Goal: Task Accomplishment & Management: Complete application form

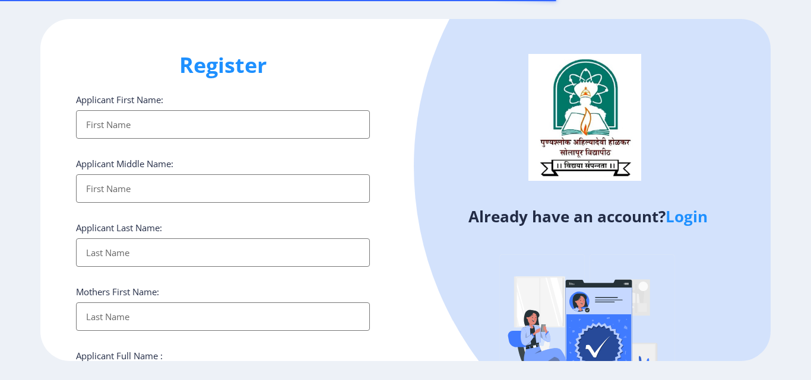
select select
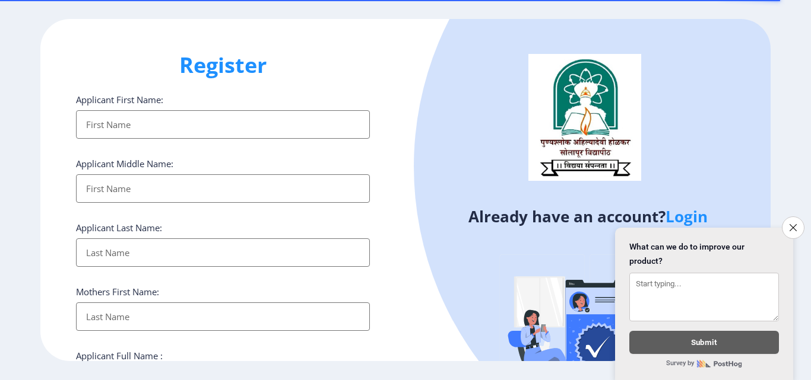
click at [124, 118] on input "Applicant First Name:" at bounding box center [223, 124] width 294 height 28
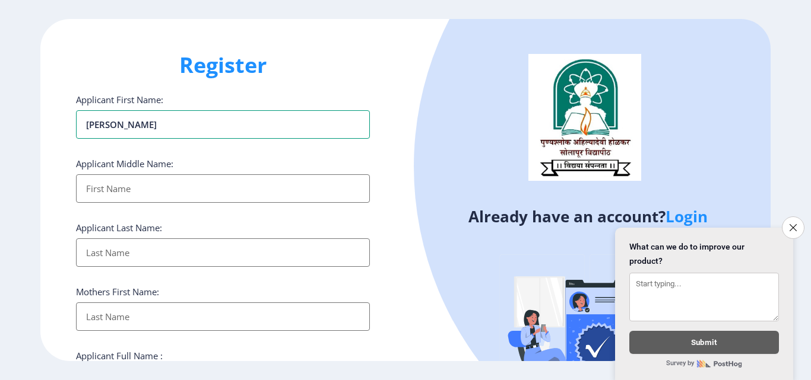
type input "[PERSON_NAME]"
click at [148, 192] on input "Applicant First Name:" at bounding box center [223, 189] width 294 height 28
type input "Babanrao"
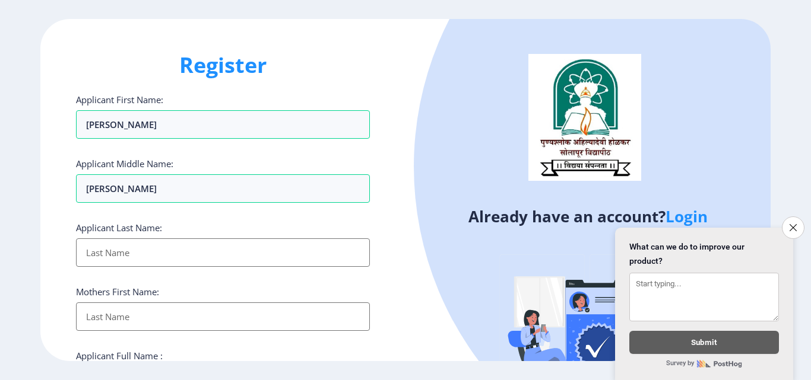
click at [157, 248] on input "Applicant First Name:" at bounding box center [223, 253] width 294 height 28
type input "Patil"
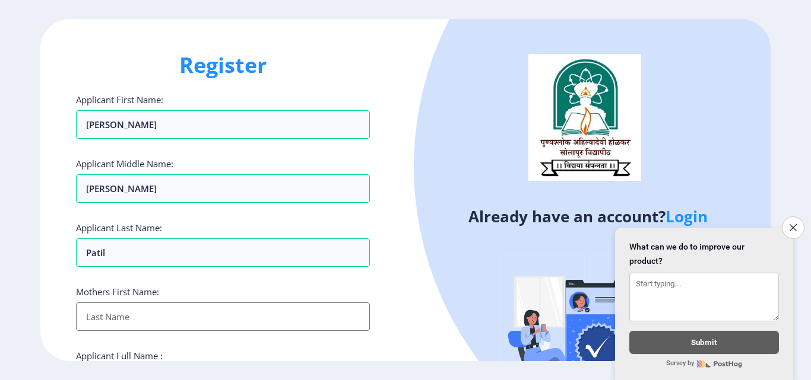
click at [164, 325] on input "Applicant First Name:" at bounding box center [223, 317] width 294 height 28
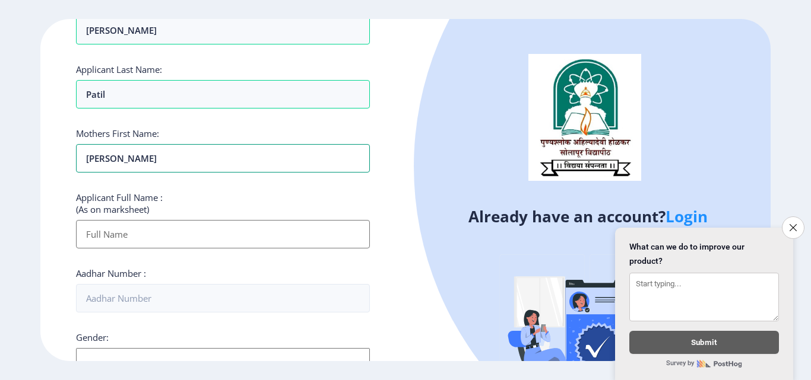
type input "[PERSON_NAME]"
click at [96, 231] on input "Applicant First Name:" at bounding box center [223, 234] width 294 height 28
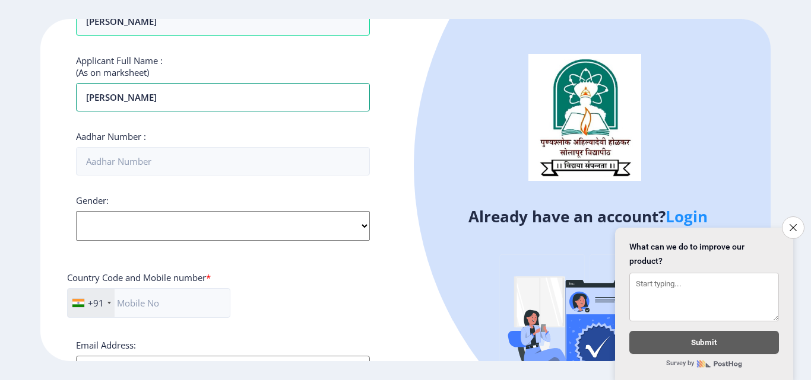
scroll to position [316, 0]
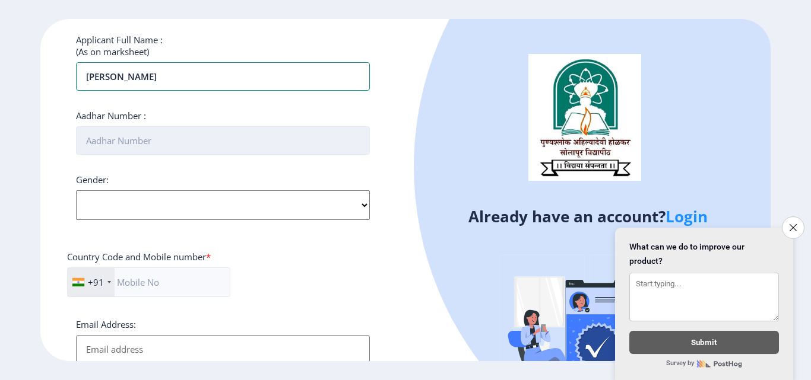
type input "[PERSON_NAME]"
click at [142, 138] on input "Aadhar Number :" at bounding box center [223, 140] width 294 height 28
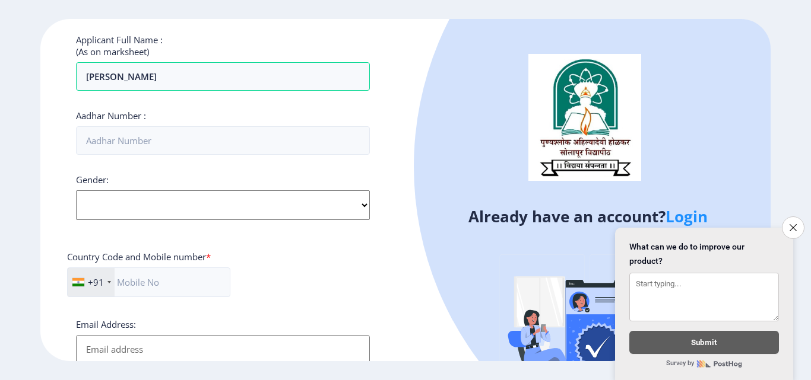
click at [189, 212] on div "Gender: Select Gender Male Female Other" at bounding box center [223, 197] width 294 height 46
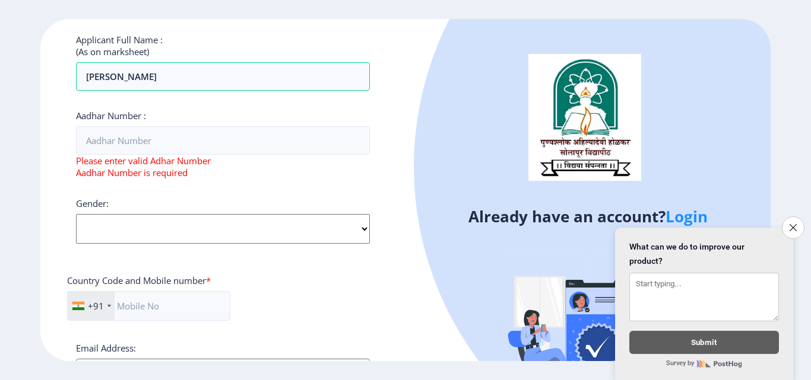
select select "[DEMOGRAPHIC_DATA]"
click at [76, 214] on select "Select Gender Male Female Other" at bounding box center [223, 229] width 294 height 30
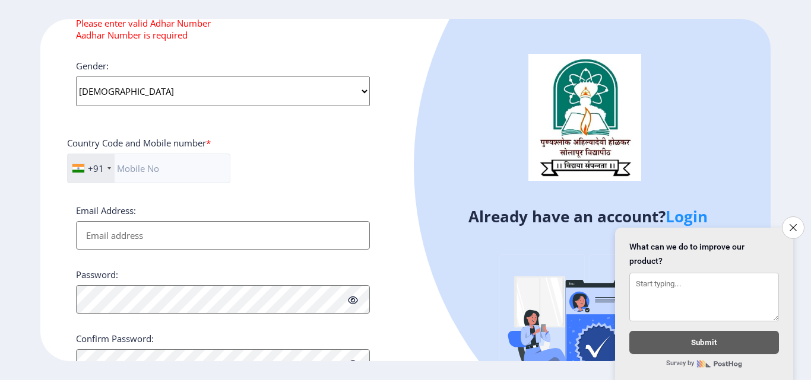
scroll to position [475, 0]
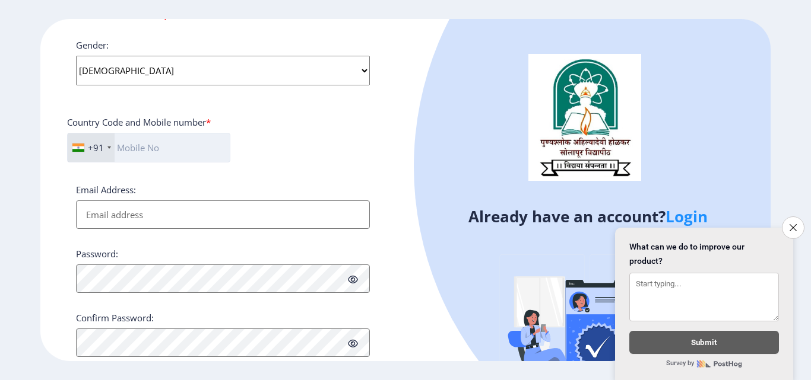
click at [152, 145] on input "text" at bounding box center [148, 148] width 163 height 30
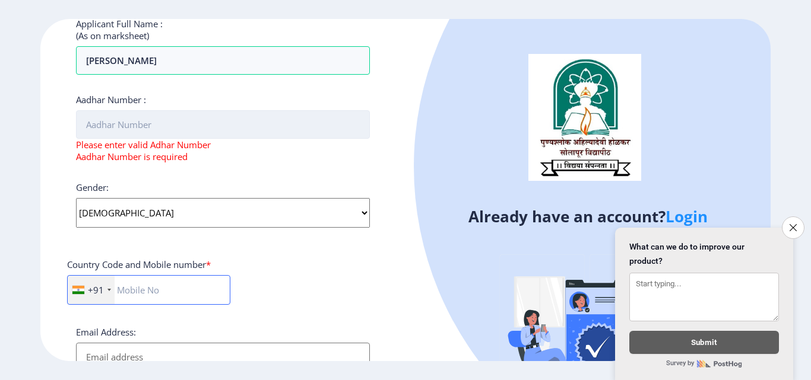
scroll to position [316, 0]
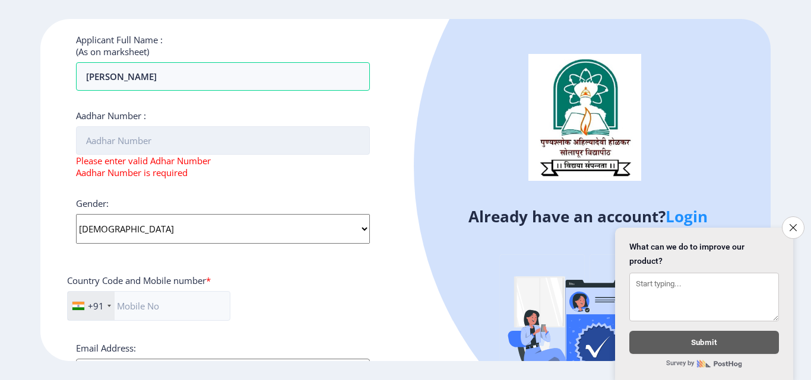
click at [132, 135] on input "Aadhar Number :" at bounding box center [223, 140] width 294 height 28
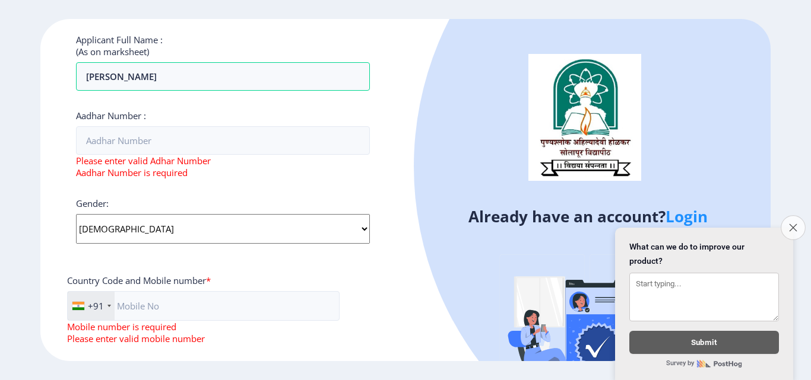
click at [792, 224] on icon "Close survey" at bounding box center [793, 228] width 8 height 8
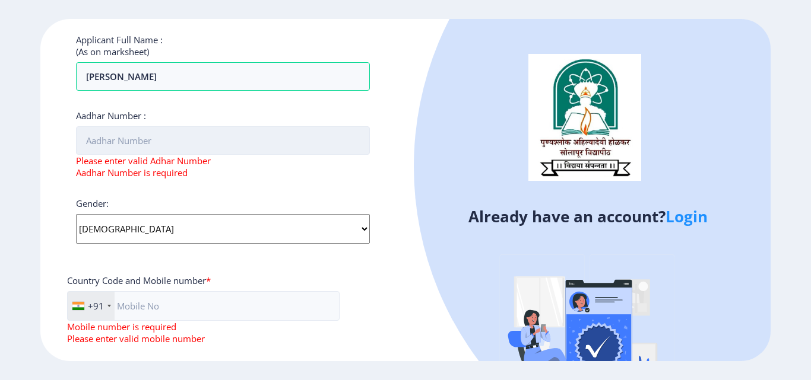
click at [120, 151] on input "Aadhar Number :" at bounding box center [223, 140] width 294 height 28
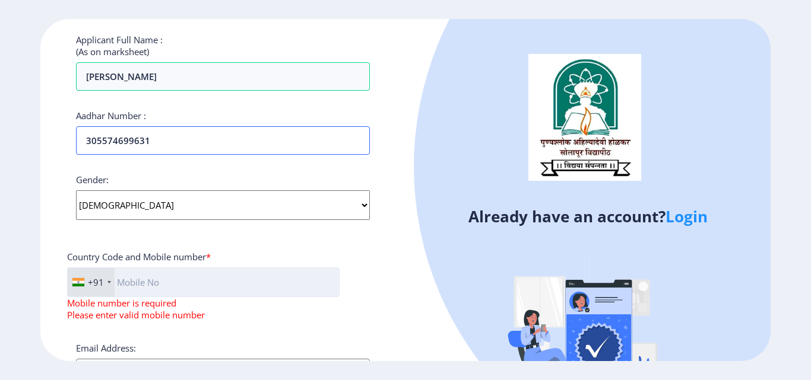
type input "305574699631"
click at [134, 289] on input "text" at bounding box center [203, 283] width 272 height 30
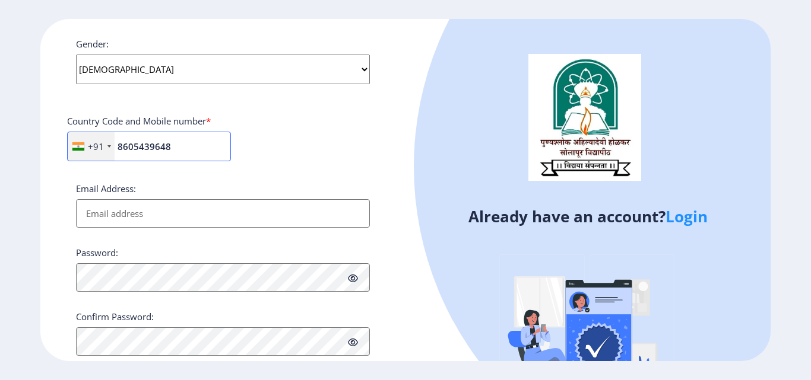
scroll to position [475, 0]
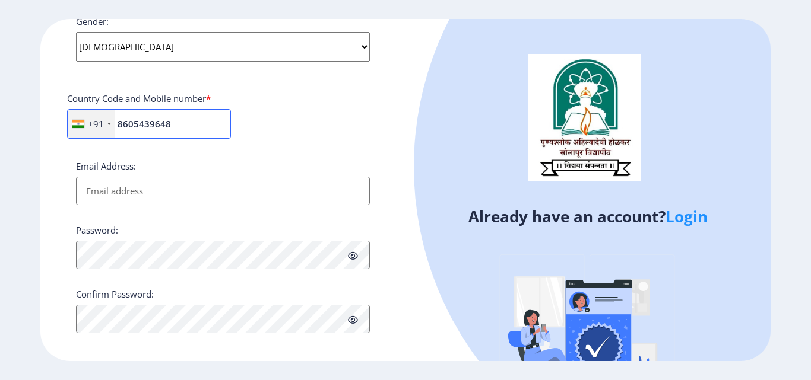
type input "8605439648"
click at [142, 195] on input "Email Address:" at bounding box center [223, 191] width 294 height 28
type input "[EMAIL_ADDRESS][DOMAIN_NAME]"
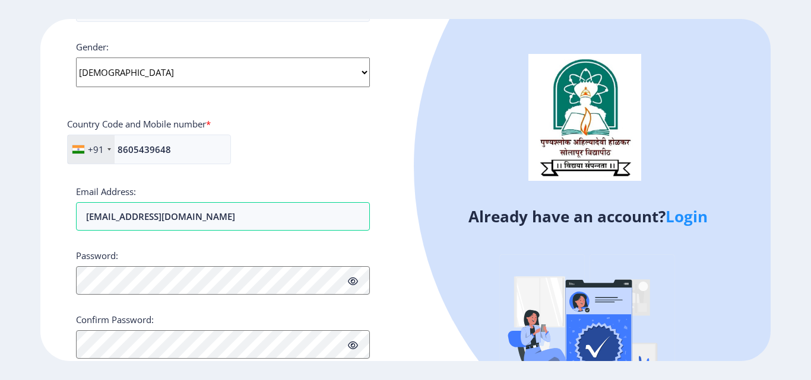
scroll to position [484, 0]
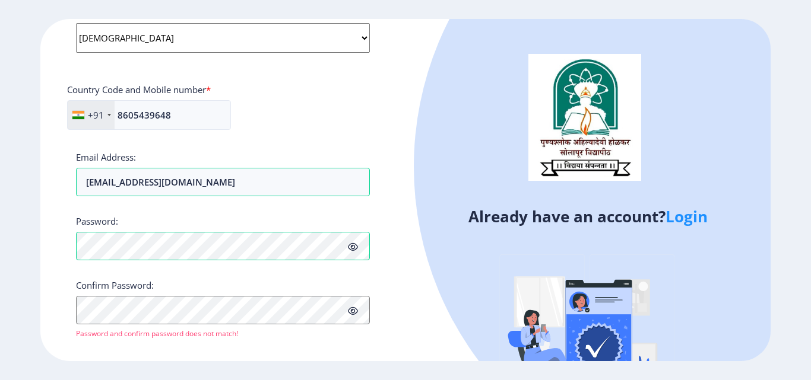
click at [212, 344] on div "Register Applicant First Name: Dattatray Applicant Middle Name: Babanrao Applic…" at bounding box center [222, 190] width 365 height 342
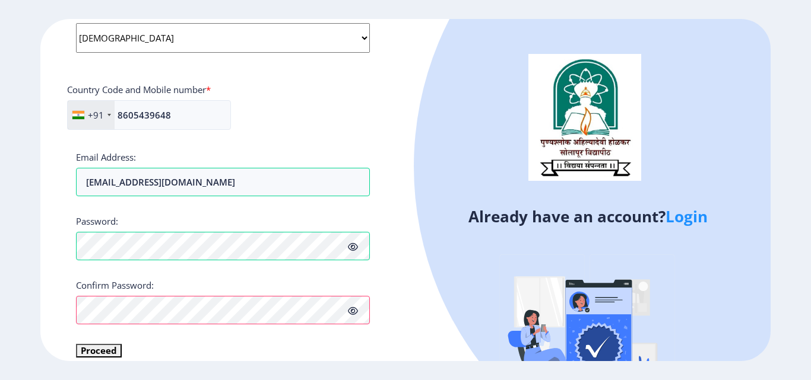
click at [352, 312] on icon at bounding box center [353, 311] width 10 height 9
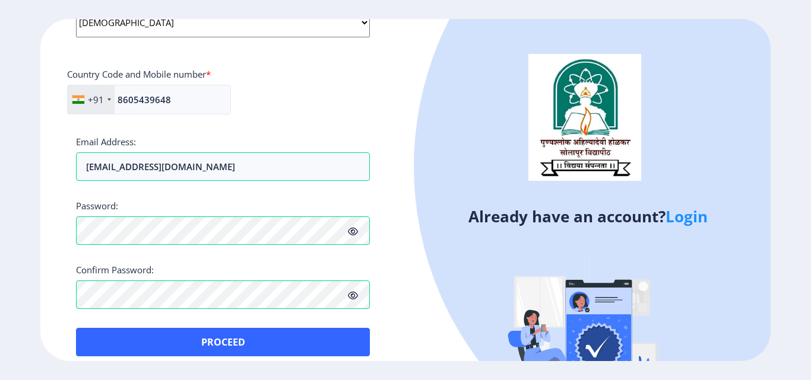
scroll to position [512, 0]
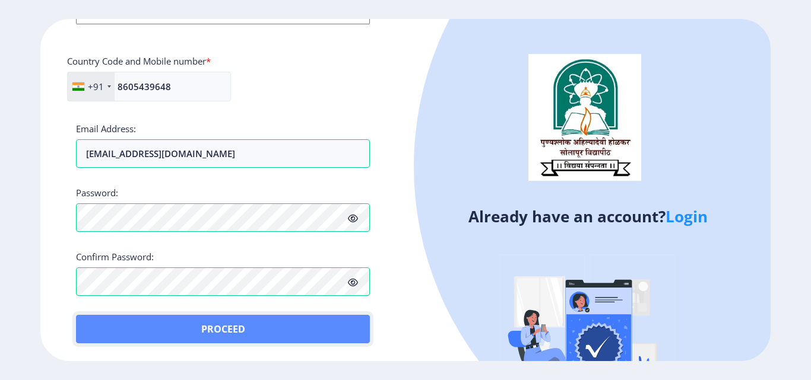
click at [233, 328] on button "Proceed" at bounding box center [223, 329] width 294 height 28
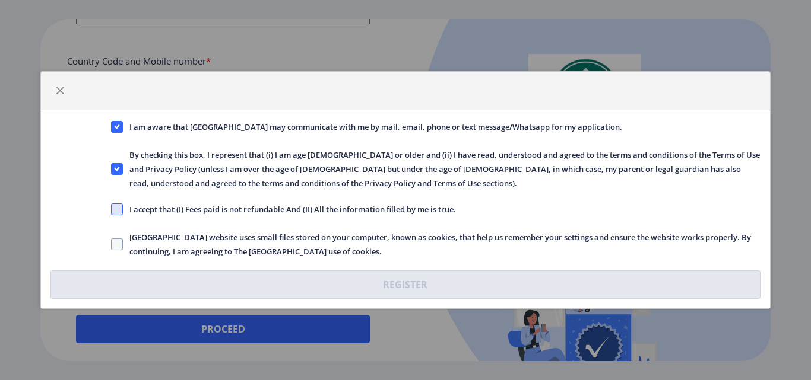
click at [115, 209] on span at bounding box center [117, 210] width 12 height 12
click at [112, 210] on input "I accept that (I) Fees paid is not refundable And (II) All the information fill…" at bounding box center [111, 210] width 1 height 1
checkbox input "true"
click at [117, 242] on span at bounding box center [117, 245] width 12 height 12
click at [112, 245] on input "Solapur University website uses small files stored on your computer, known as c…" at bounding box center [111, 245] width 1 height 1
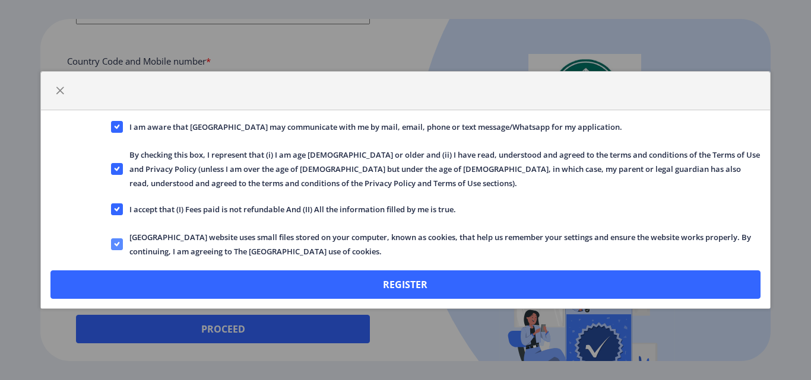
click at [113, 240] on span at bounding box center [117, 245] width 12 height 12
click at [112, 245] on input "Solapur University website uses small files stored on your computer, known as c…" at bounding box center [111, 245] width 1 height 1
checkbox input "false"
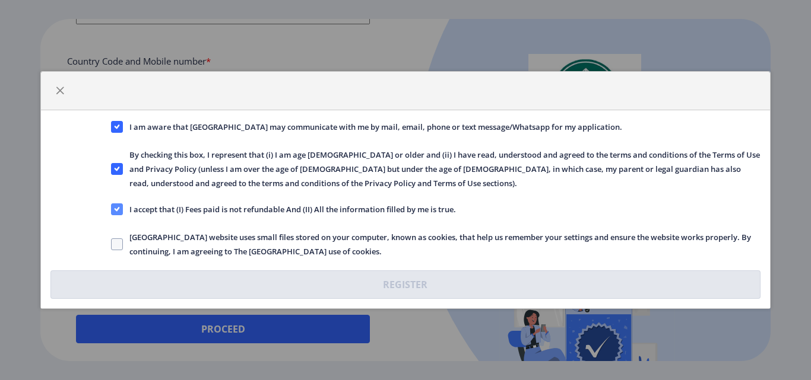
click at [117, 205] on icon at bounding box center [117, 210] width 5 height 12
click at [112, 210] on input "I accept that (I) Fees paid is not refundable And (II) All the information fill…" at bounding box center [111, 210] width 1 height 1
checkbox input "false"
click at [64, 90] on span "button" at bounding box center [59, 90] width 9 height 9
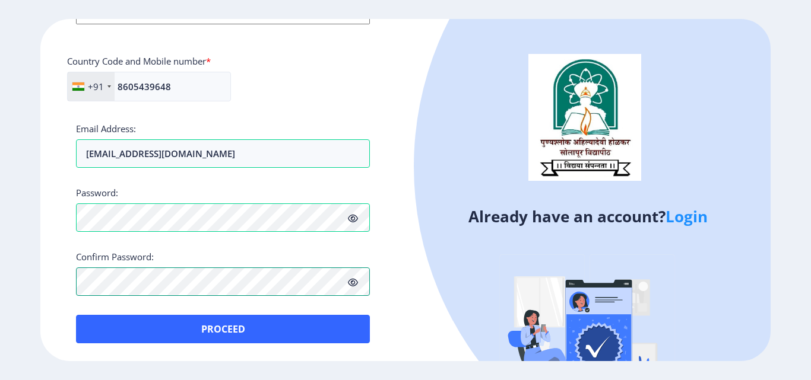
scroll to position [498, 0]
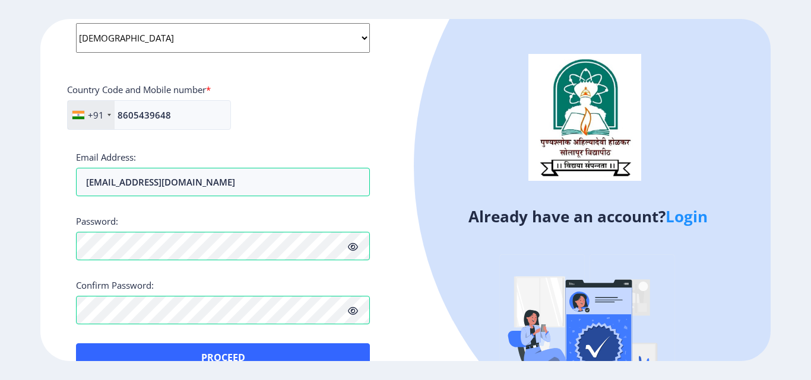
scroll to position [512, 0]
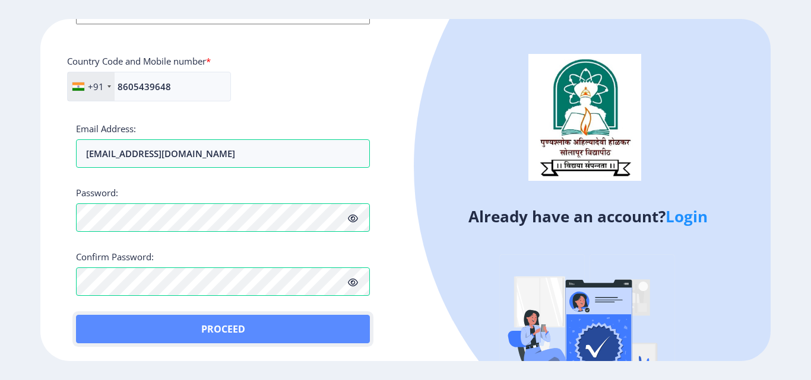
click at [214, 327] on button "Proceed" at bounding box center [223, 329] width 294 height 28
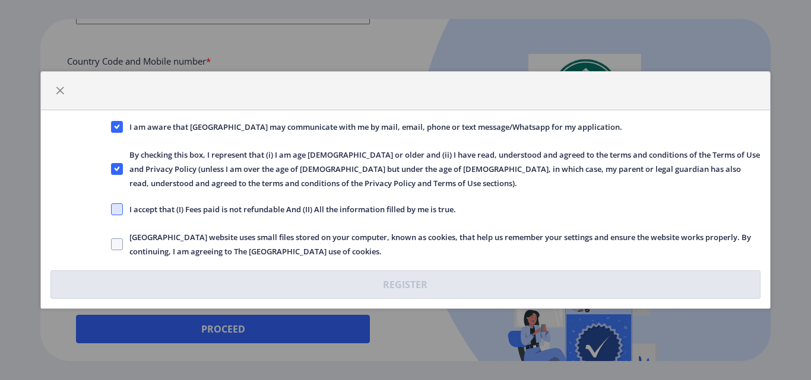
click at [116, 212] on span at bounding box center [117, 210] width 12 height 12
click at [112, 210] on input "I accept that (I) Fees paid is not refundable And (II) All the information fill…" at bounding box center [111, 210] width 1 height 1
checkbox input "true"
click at [120, 245] on span at bounding box center [117, 245] width 12 height 12
click at [112, 245] on input "Solapur University website uses small files stored on your computer, known as c…" at bounding box center [111, 245] width 1 height 1
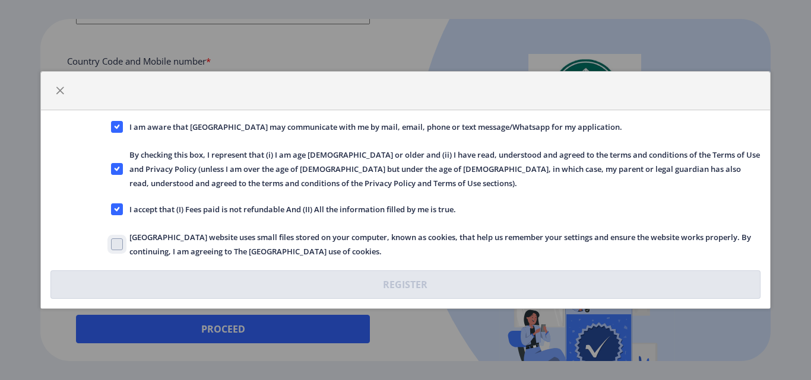
checkbox input "true"
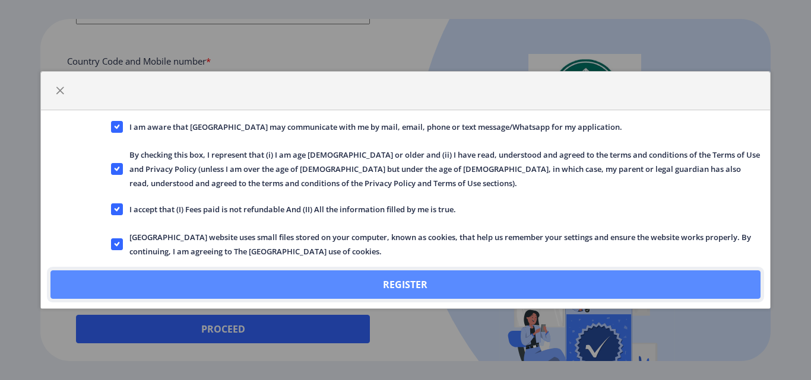
click at [385, 281] on button "Register" at bounding box center [404, 285] width 709 height 28
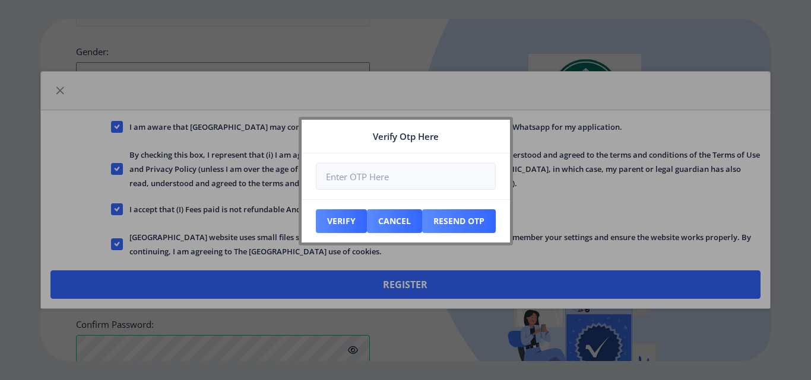
scroll to position [580, 0]
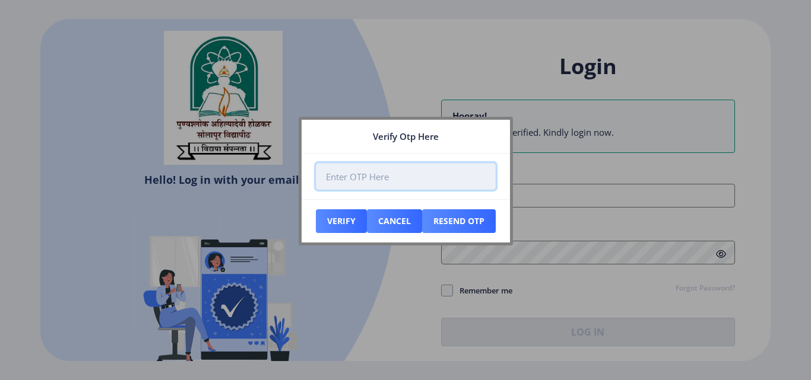
click at [341, 175] on input "number" at bounding box center [406, 176] width 180 height 27
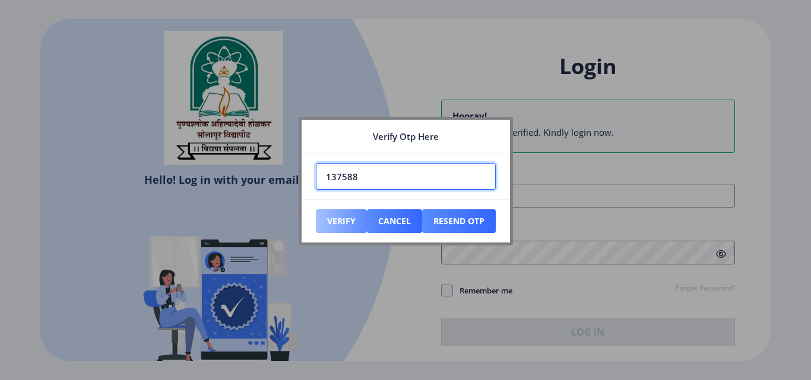
type input "137588"
click at [337, 224] on button "Verify" at bounding box center [341, 222] width 51 height 24
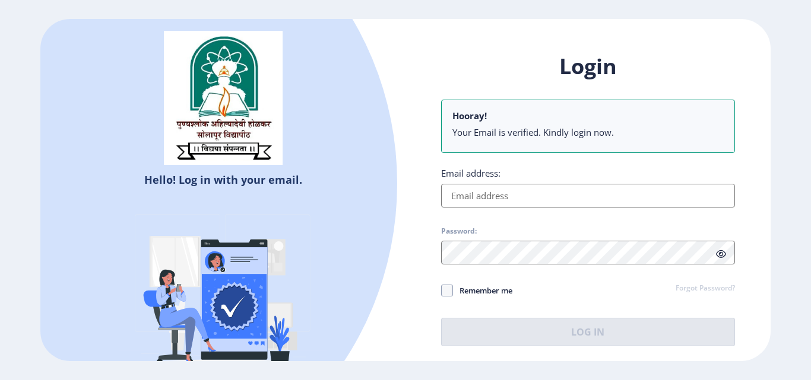
click at [480, 191] on input "Email address:" at bounding box center [588, 196] width 294 height 24
type input "[EMAIL_ADDRESS][DOMAIN_NAME]"
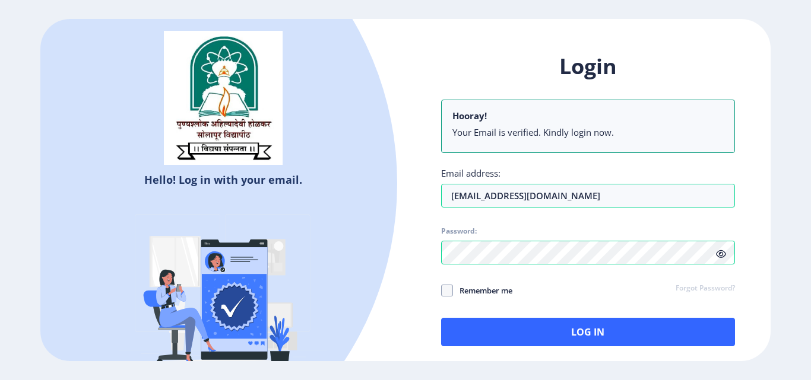
click at [722, 259] on span at bounding box center [721, 254] width 10 height 12
click at [449, 294] on span at bounding box center [447, 291] width 12 height 12
click at [442, 291] on input "Remember me" at bounding box center [441, 291] width 1 height 1
checkbox input "true"
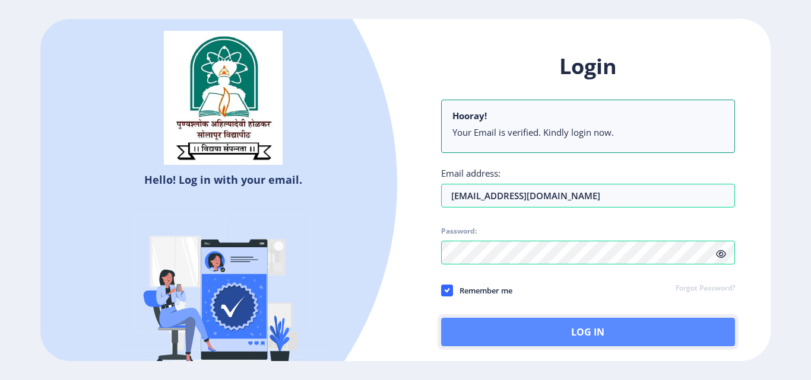
click at [623, 332] on button "Log In" at bounding box center [588, 332] width 294 height 28
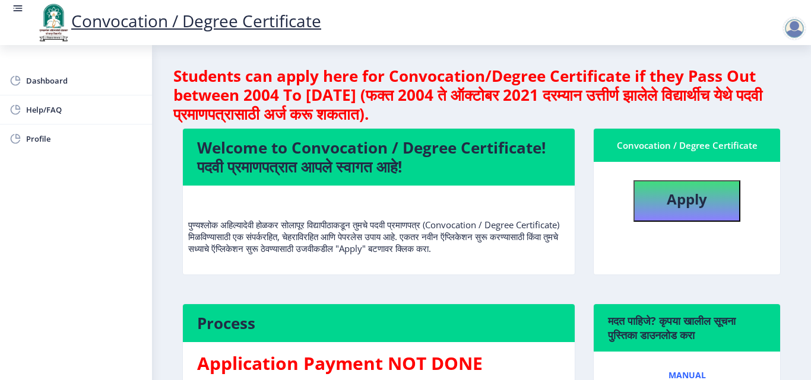
click at [791, 72] on nb-layout-column "Students can apply here for Convocation/Degree Certificate if they Pass Out bet…" at bounding box center [481, 292] width 659 height 494
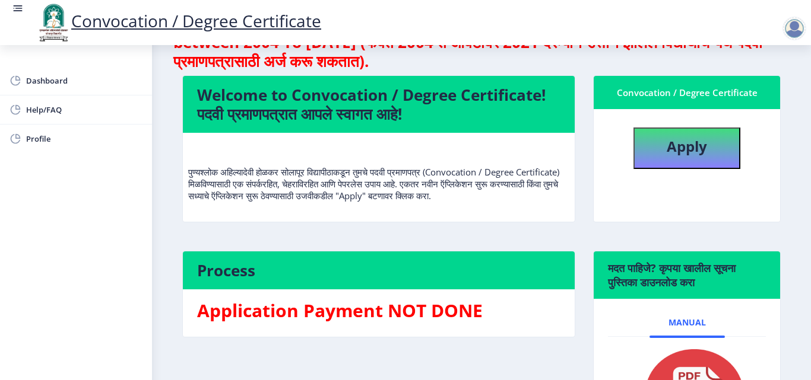
scroll to position [36, 0]
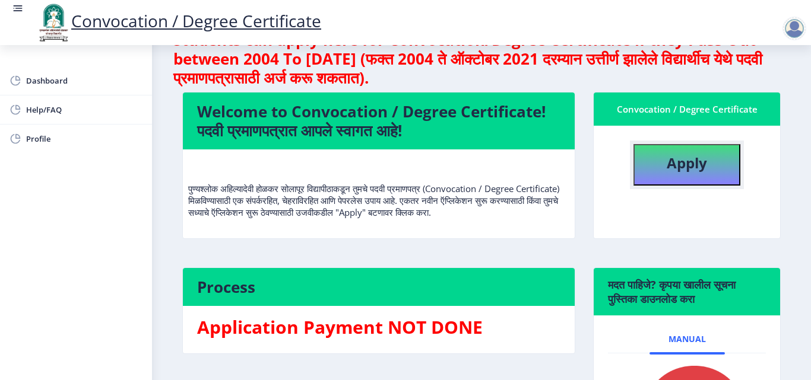
click at [675, 162] on b "Apply" at bounding box center [687, 163] width 40 height 20
select select
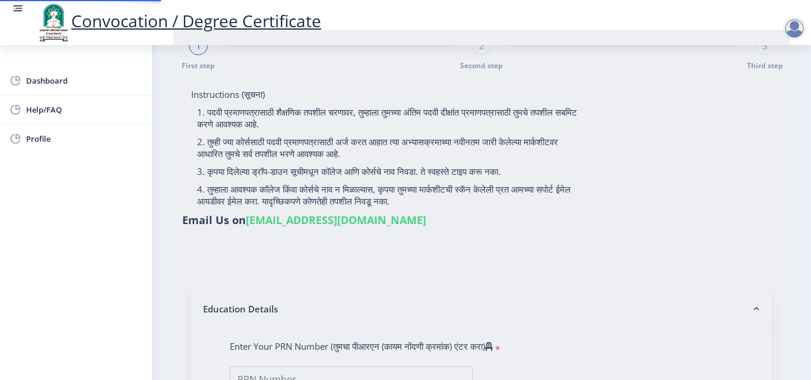
type input "[PERSON_NAME]"
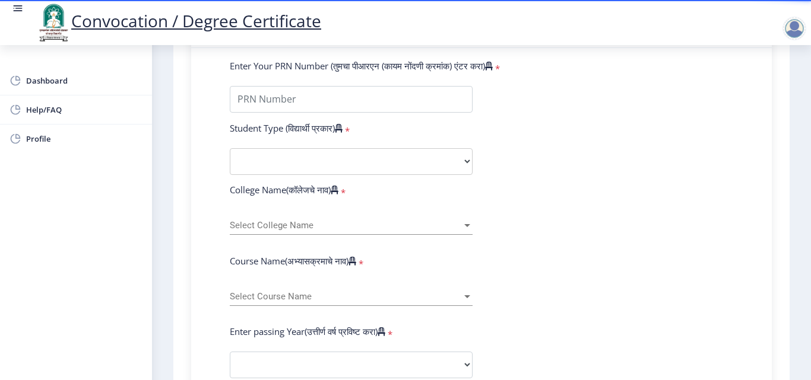
scroll to position [158, 0]
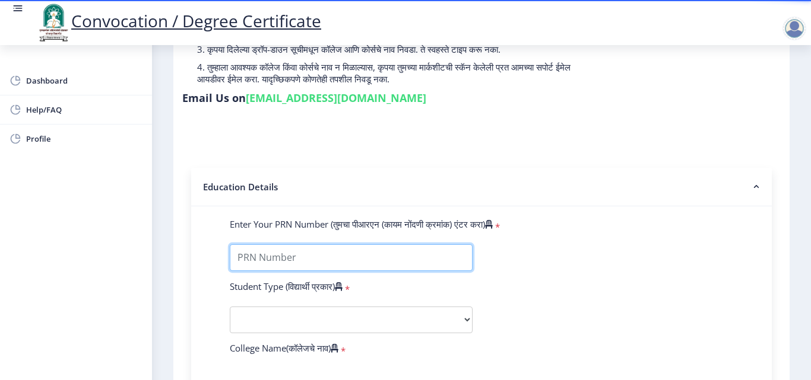
click at [366, 252] on input "Enter Your PRN Number (तुमचा पीआरएन (कायम नोंदणी क्रमांक) एंटर करा)" at bounding box center [351, 258] width 243 height 27
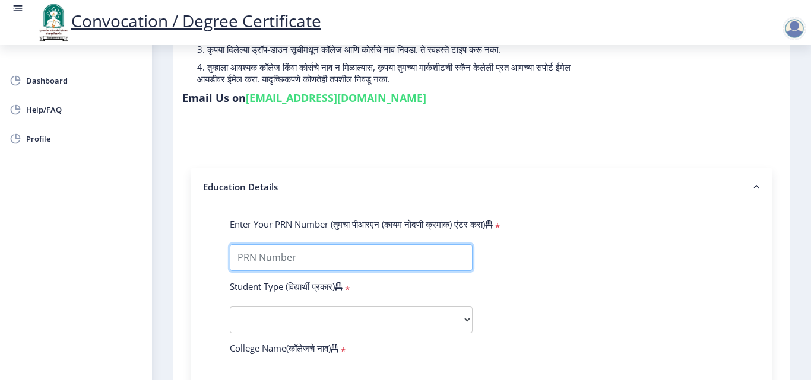
click at [329, 248] on input "Enter Your PRN Number (तुमचा पीआरएन (कायम नोंदणी क्रमांक) एंटर करा)" at bounding box center [351, 258] width 243 height 27
type input "2012032500032676"
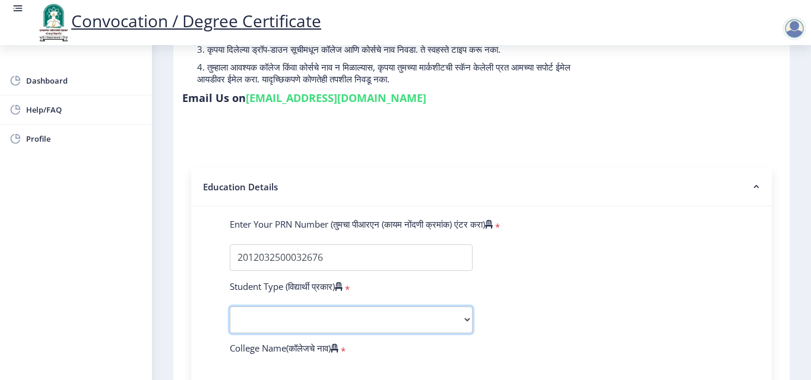
click at [293, 317] on select "Select Student Type Regular External" at bounding box center [351, 320] width 243 height 27
select select "Regular"
click at [230, 307] on select "Select Student Type Regular External" at bounding box center [351, 320] width 243 height 27
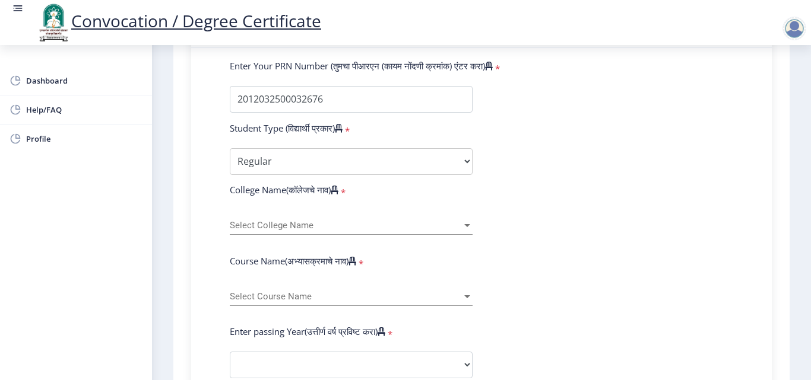
click at [265, 226] on span "Select College Name" at bounding box center [346, 226] width 232 height 10
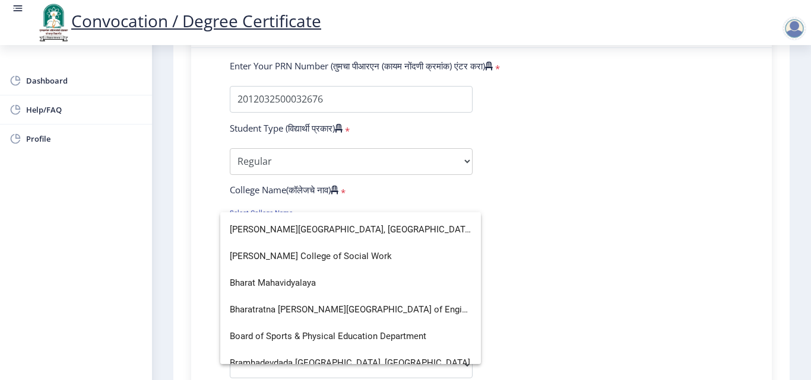
scroll to position [0, 0]
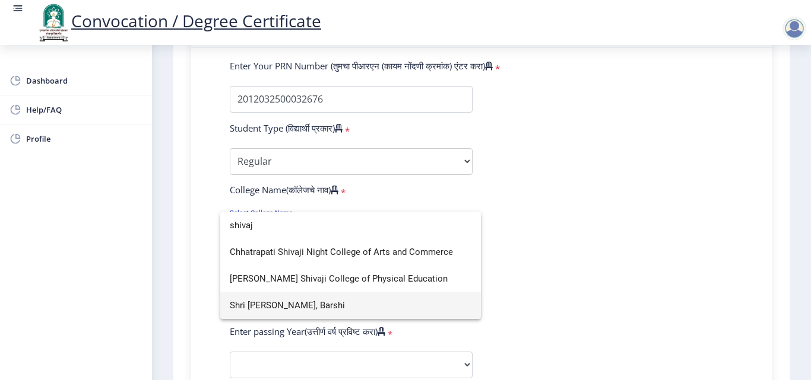
type input "shivaj"
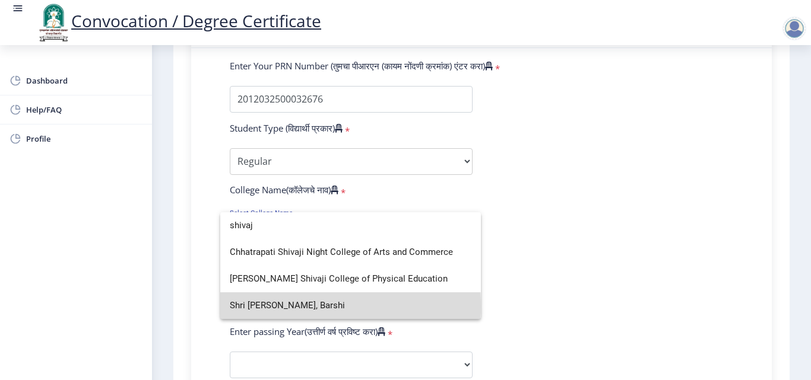
click at [256, 307] on span "Shri [PERSON_NAME], Barshi" at bounding box center [351, 306] width 242 height 27
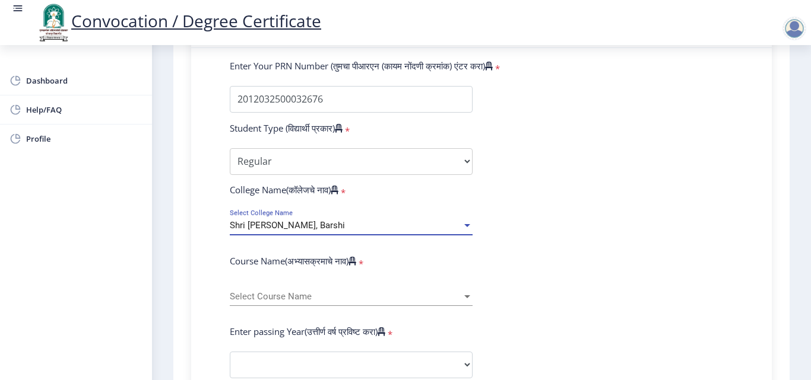
click at [283, 294] on span "Select Course Name" at bounding box center [346, 297] width 232 height 10
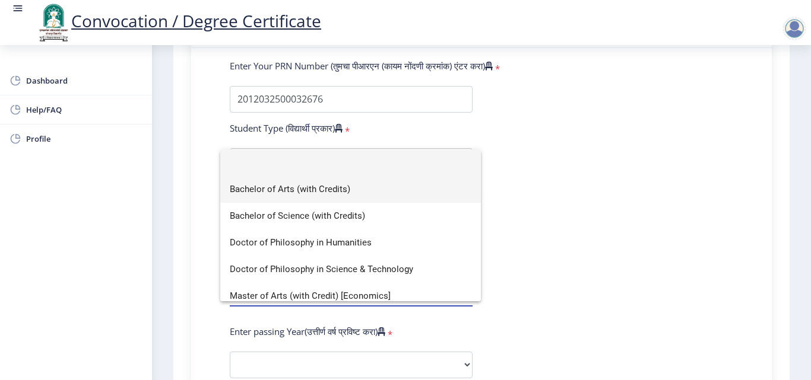
click at [284, 192] on span "Bachelor of Arts (with Credits)" at bounding box center [351, 189] width 242 height 27
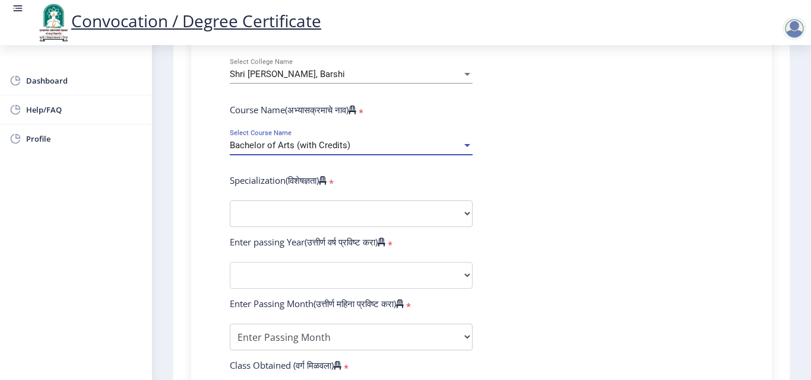
scroll to position [475, 0]
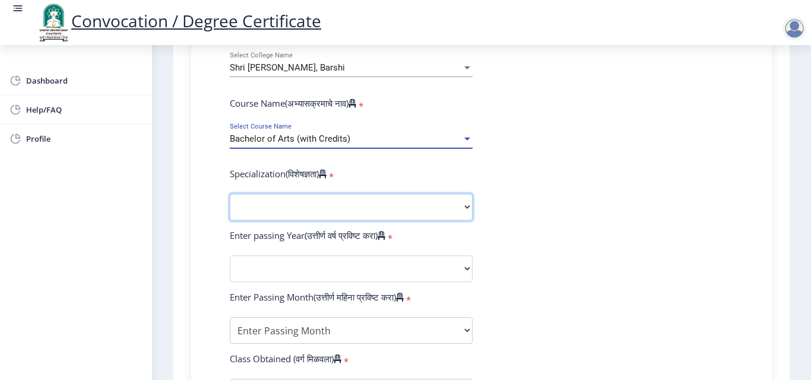
click at [288, 207] on select "Specialization English Geography Hindi Marathi Music Sanskrit Urdu Ancient Indi…" at bounding box center [351, 207] width 243 height 27
select select "Political Science"
click at [230, 194] on select "Specialization English Geography Hindi Marathi Music Sanskrit Urdu Ancient Indi…" at bounding box center [351, 207] width 243 height 27
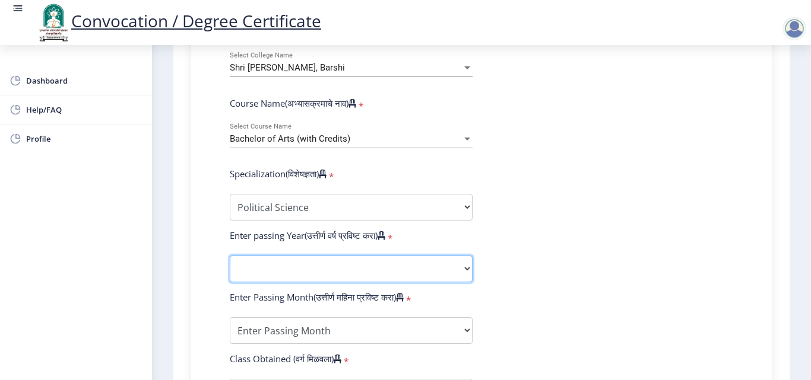
click at [298, 267] on select "2025 2024 2023 2022 2021 2020 2019 2018 2017 2016 2015 2014 2013 2012 2011 2010…" at bounding box center [351, 269] width 243 height 27
select select "2015"
click at [230, 256] on select "2025 2024 2023 2022 2021 2020 2019 2018 2017 2016 2015 2014 2013 2012 2011 2010…" at bounding box center [351, 269] width 243 height 27
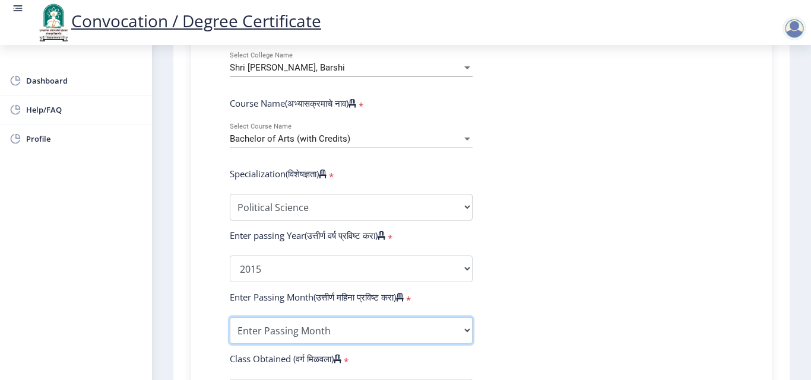
click at [304, 328] on select "Enter Passing Month March April May October November December" at bounding box center [351, 331] width 243 height 27
click at [230, 318] on select "Enter Passing Month March April May October November December" at bounding box center [351, 331] width 243 height 27
click at [296, 328] on select "Enter Passing Month March April May October November December" at bounding box center [351, 331] width 243 height 27
select select "April"
click at [230, 318] on select "Enter Passing Month March April May October November December" at bounding box center [351, 331] width 243 height 27
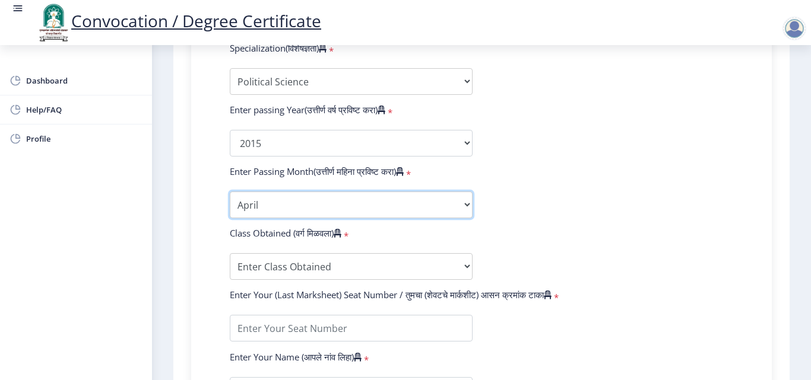
scroll to position [633, 0]
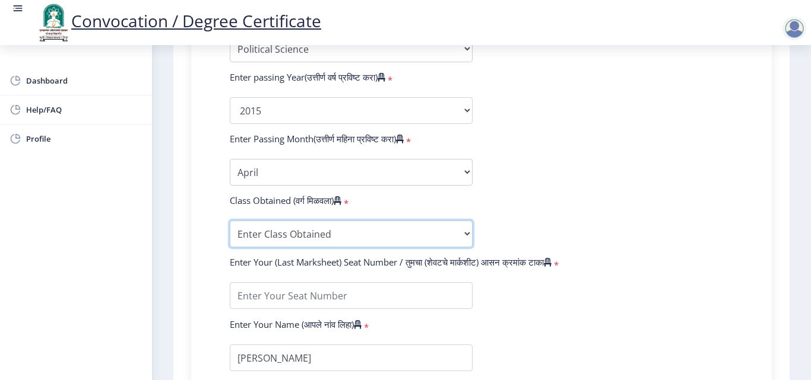
click at [288, 239] on select "Enter Class Obtained FIRST CLASS WITH DISTINCTION FIRST CLASS HIGHER SECOND CLA…" at bounding box center [351, 234] width 243 height 27
click at [612, 126] on form "Enter Your PRN Number (तुमचा पीआरएन (कायम नोंदणी क्रमांक) एंटर करा) * Student T…" at bounding box center [481, 89] width 521 height 691
click at [300, 235] on select "Enter Class Obtained FIRST CLASS WITH DISTINCTION FIRST CLASS HIGHER SECOND CLA…" at bounding box center [351, 234] width 243 height 27
select select "FIRST CLASS WITH DISTINCTION"
click at [230, 221] on select "Enter Class Obtained FIRST CLASS WITH DISTINCTION FIRST CLASS HIGHER SECOND CLA…" at bounding box center [351, 234] width 243 height 27
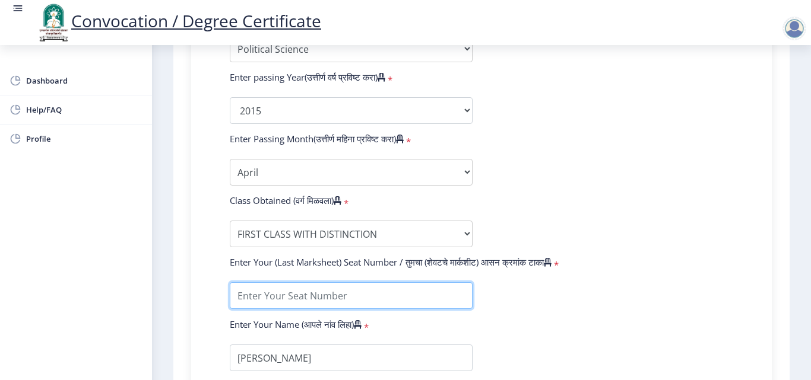
click at [328, 299] on input "textarea" at bounding box center [351, 296] width 243 height 27
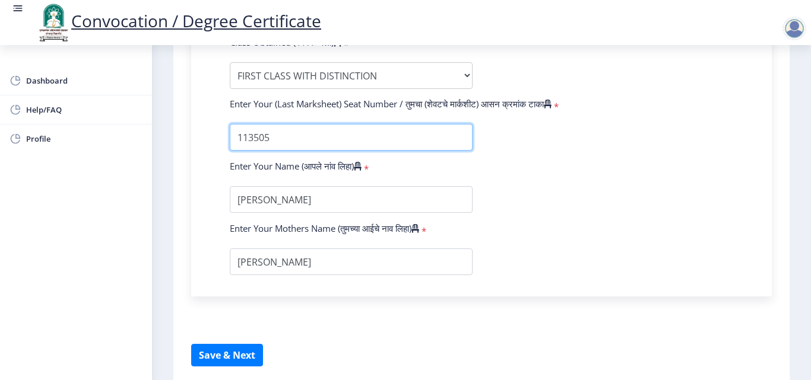
type input "113505"
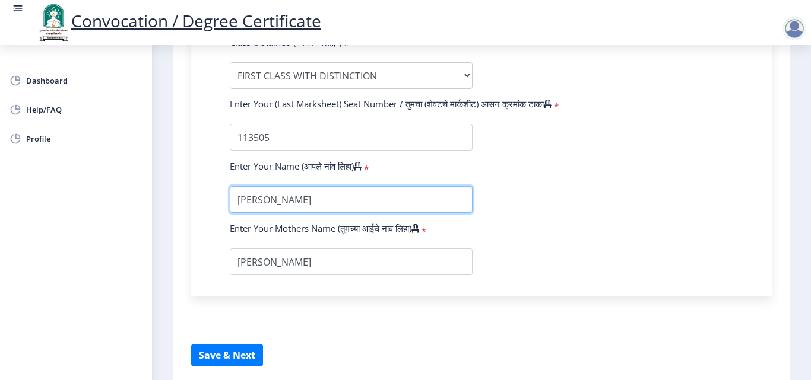
click at [297, 202] on input "textarea" at bounding box center [351, 199] width 243 height 27
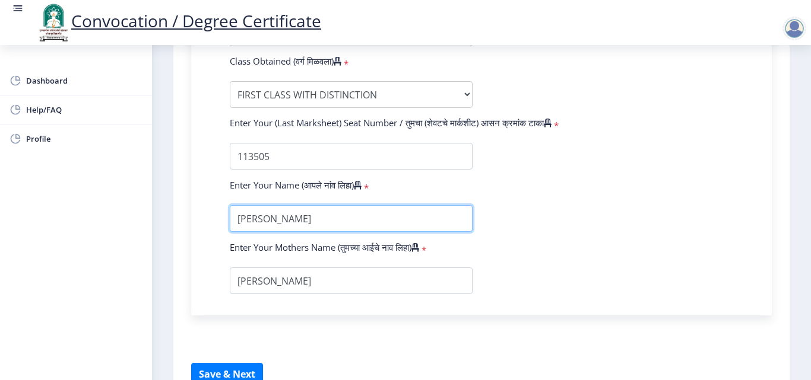
scroll to position [791, 0]
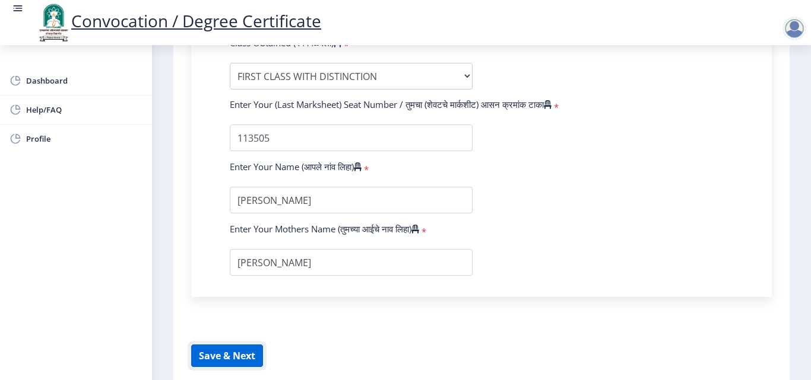
click at [233, 352] on button "Save & Next" at bounding box center [227, 356] width 72 height 23
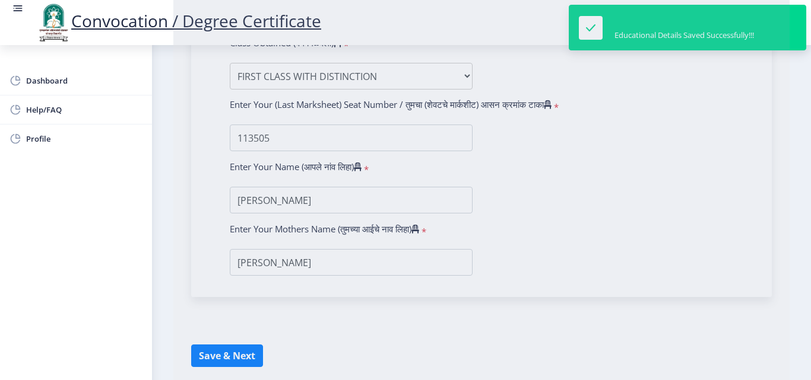
select select
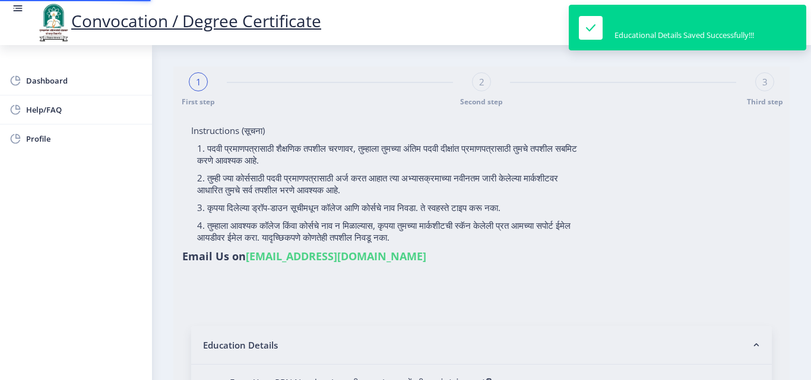
type input "[PERSON_NAME]"
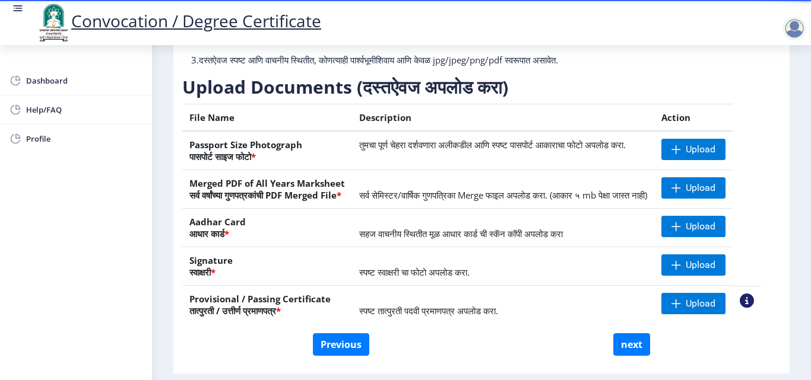
scroll to position [219, 0]
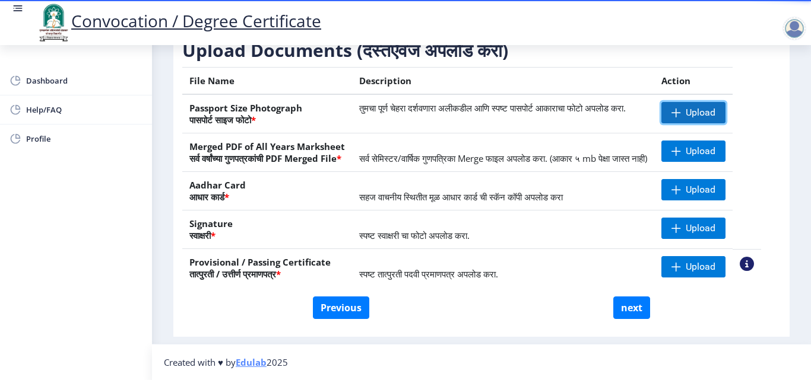
click at [708, 107] on span "Upload" at bounding box center [701, 113] width 30 height 12
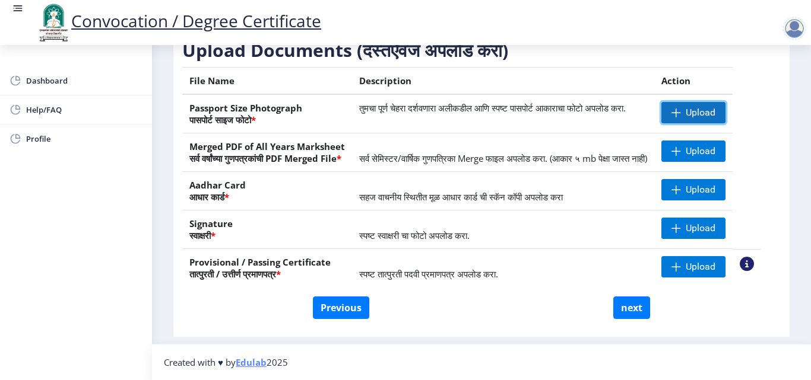
click at [696, 102] on span "Upload" at bounding box center [693, 112] width 64 height 21
click at [725, 102] on span "Upload" at bounding box center [693, 112] width 64 height 21
click at [715, 107] on span "Upload" at bounding box center [701, 113] width 30 height 12
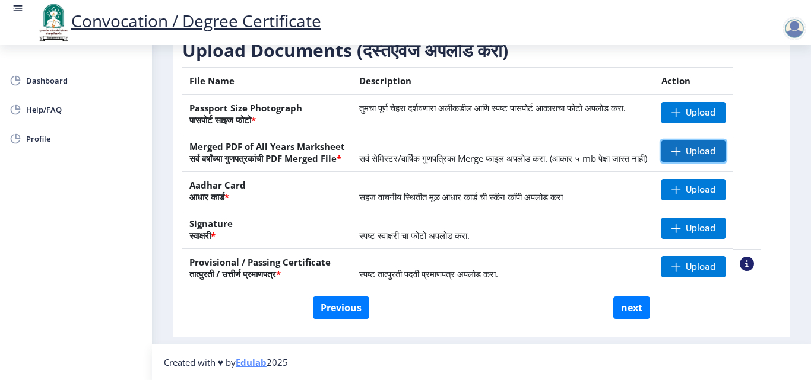
click at [706, 145] on span "Upload" at bounding box center [701, 151] width 30 height 12
click at [684, 141] on span "Upload" at bounding box center [693, 151] width 64 height 21
click at [697, 141] on span "Upload" at bounding box center [693, 151] width 64 height 21
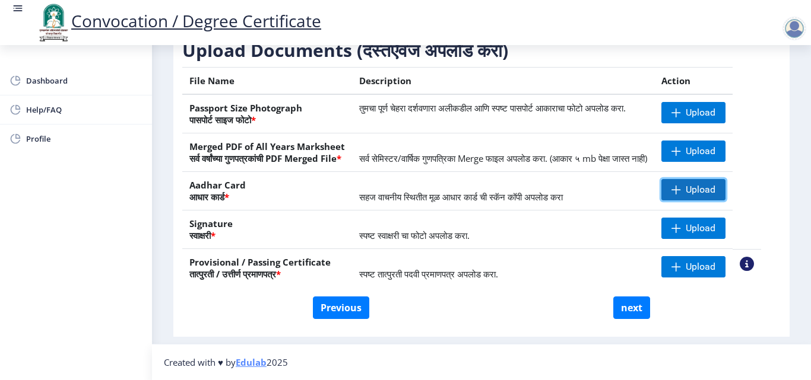
click at [700, 180] on span "Upload" at bounding box center [693, 189] width 64 height 21
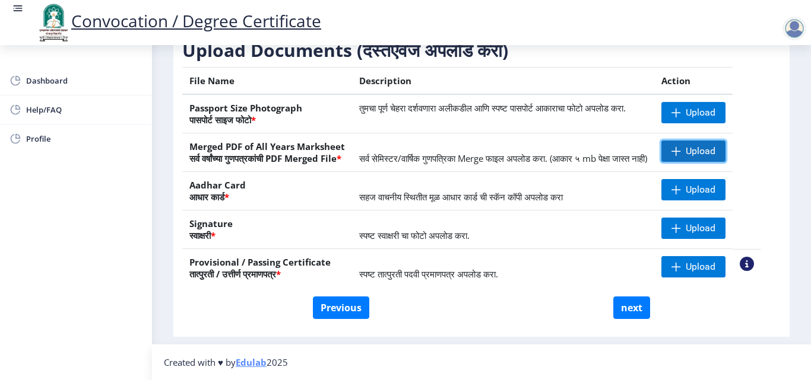
click at [703, 145] on span "Upload" at bounding box center [701, 151] width 30 height 12
click at [708, 145] on span "Upload" at bounding box center [701, 151] width 30 height 12
click at [715, 145] on span "Upload" at bounding box center [701, 151] width 30 height 12
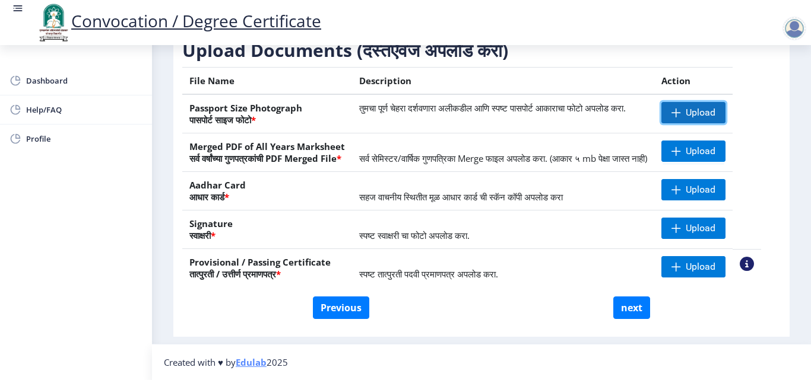
click at [703, 107] on span "Upload" at bounding box center [701, 113] width 30 height 12
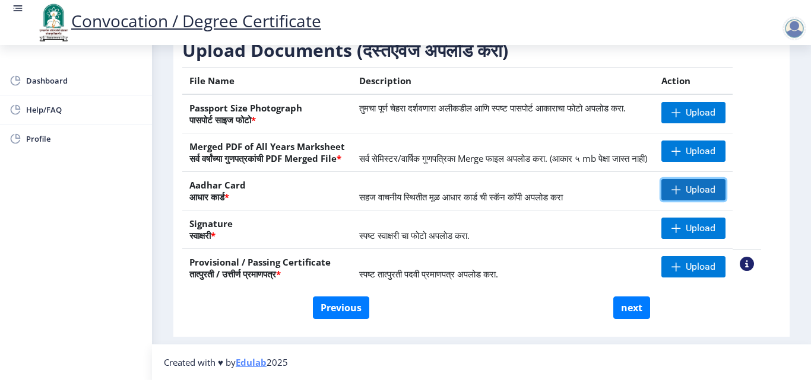
click at [703, 183] on span "Upload" at bounding box center [693, 189] width 64 height 21
click at [704, 189] on span "Upload" at bounding box center [701, 190] width 30 height 12
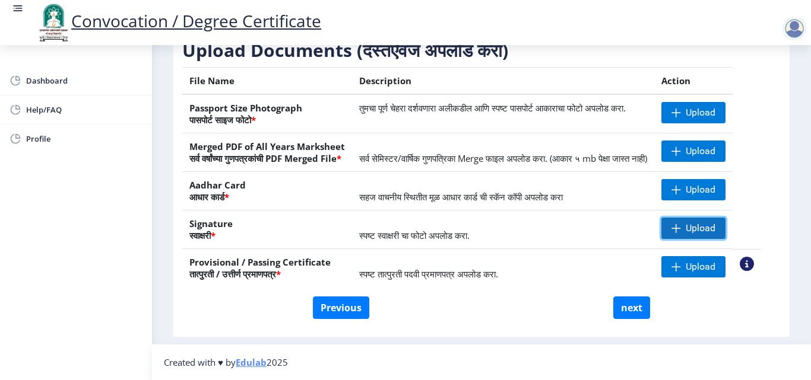
click at [713, 221] on span "Upload" at bounding box center [693, 228] width 64 height 21
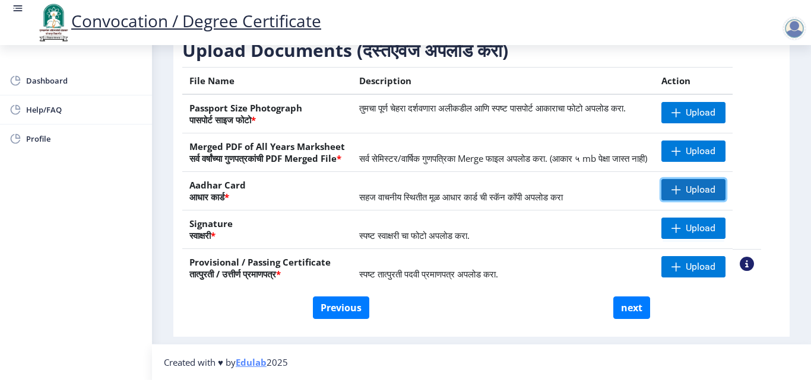
click at [709, 190] on span "Upload" at bounding box center [701, 190] width 30 height 12
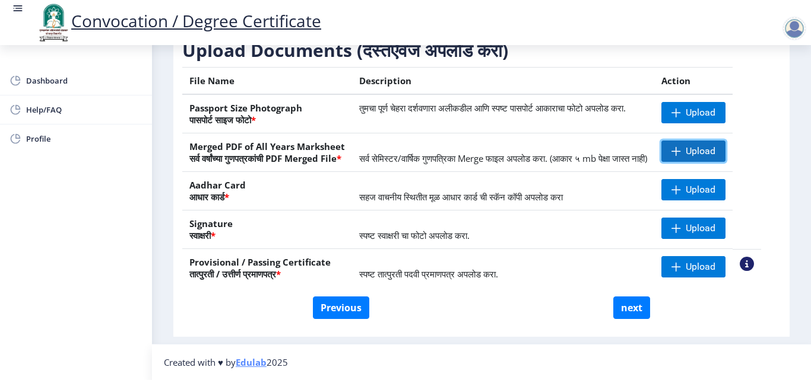
click at [681, 147] on span at bounding box center [675, 151] width 9 height 9
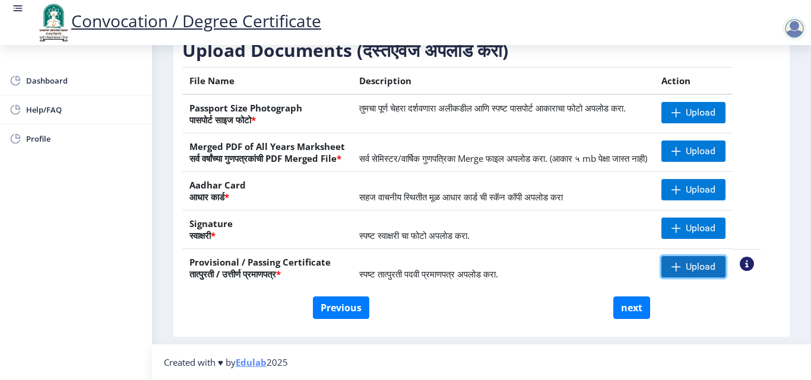
click at [681, 264] on span at bounding box center [675, 266] width 9 height 9
click at [705, 268] on span "Upload" at bounding box center [701, 267] width 30 height 12
click at [754, 259] on nb-action at bounding box center [747, 264] width 14 height 14
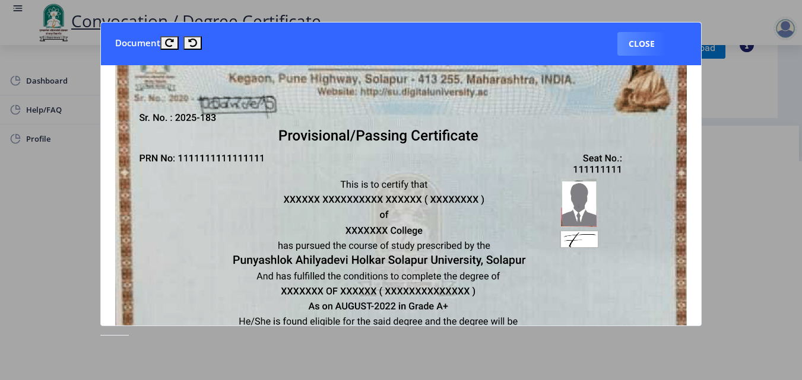
scroll to position [0, 0]
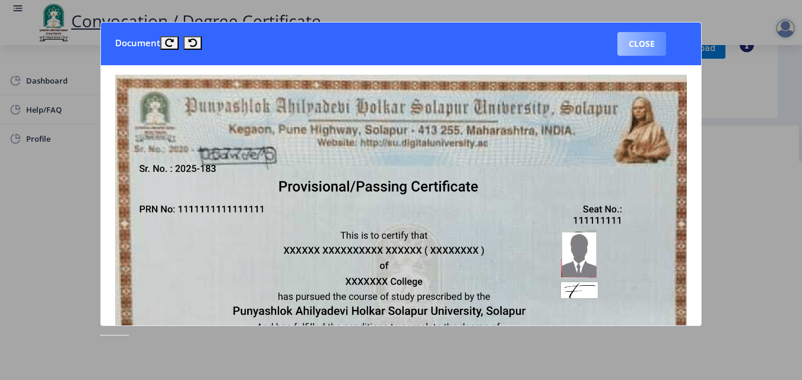
click at [645, 42] on button "Close" at bounding box center [641, 44] width 49 height 24
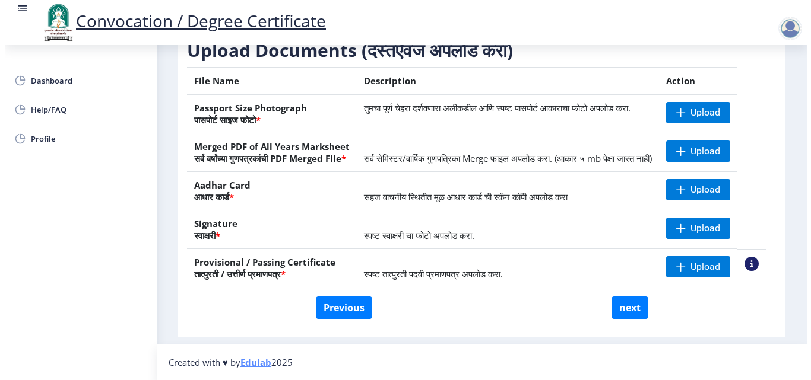
scroll to position [103, 0]
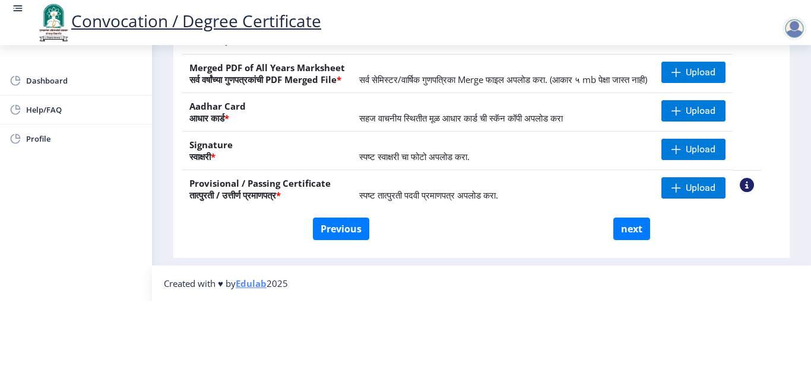
click at [754, 178] on nb-action at bounding box center [747, 185] width 14 height 14
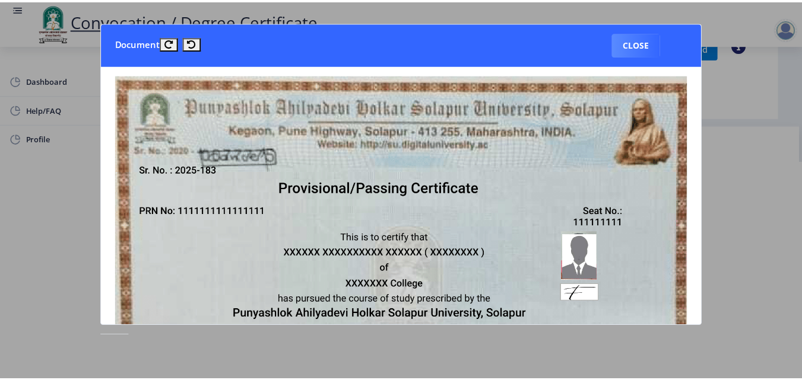
scroll to position [0, 0]
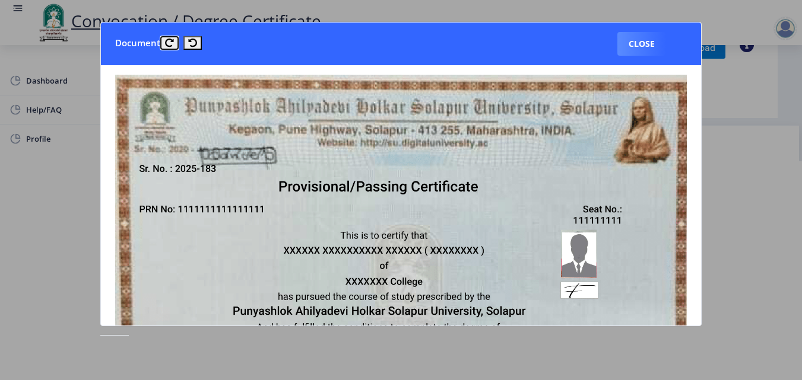
click at [170, 42] on icon at bounding box center [169, 43] width 9 height 9
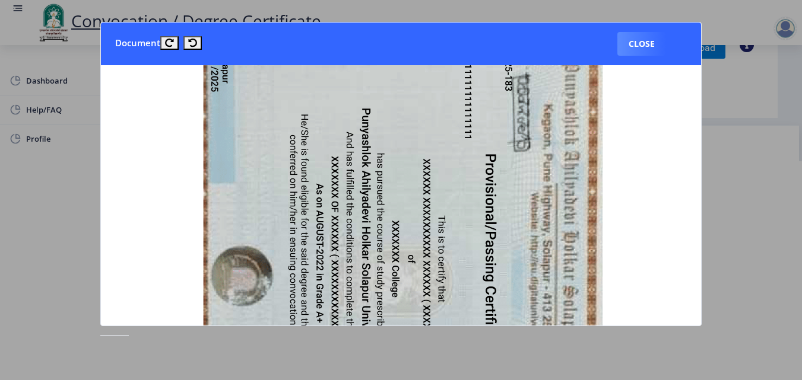
click at [196, 36] on nb-card-header "Document Close" at bounding box center [401, 44] width 600 height 43
click at [188, 40] on icon at bounding box center [192, 43] width 9 height 9
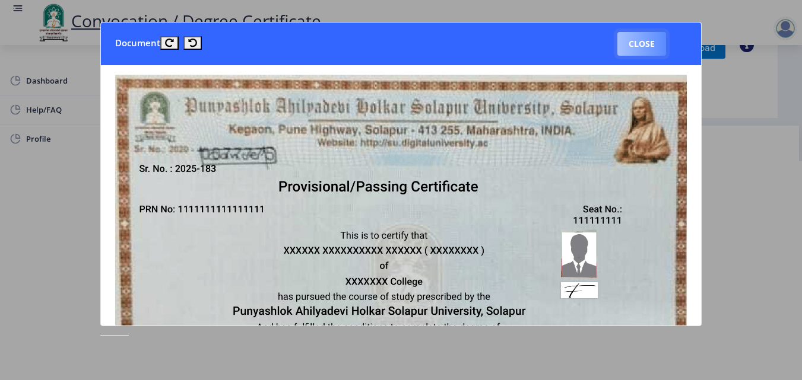
click at [647, 45] on button "Close" at bounding box center [641, 44] width 49 height 24
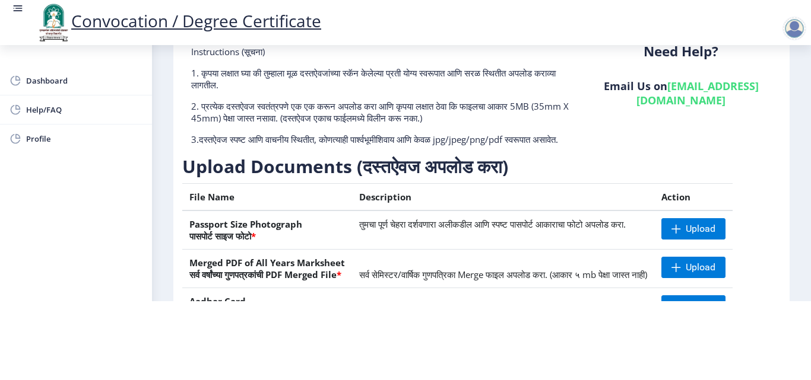
scroll to position [158, 0]
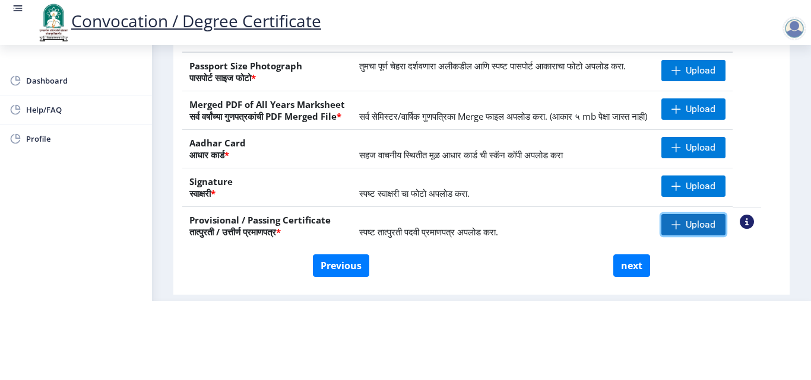
click at [715, 222] on span "Upload" at bounding box center [701, 225] width 30 height 12
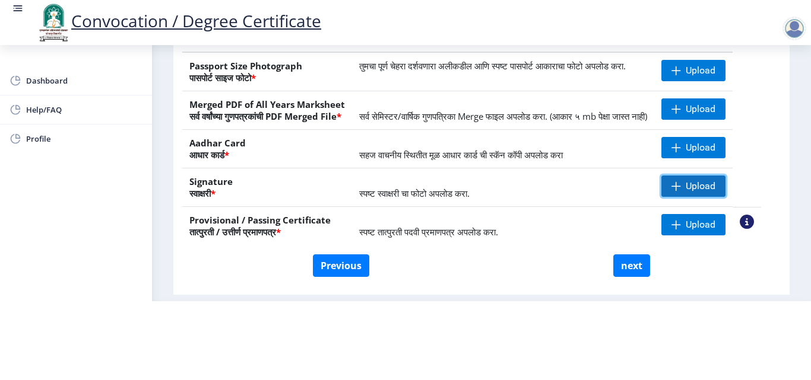
click at [703, 189] on span "Upload" at bounding box center [701, 186] width 30 height 12
click at [699, 179] on span "Upload" at bounding box center [693, 186] width 64 height 21
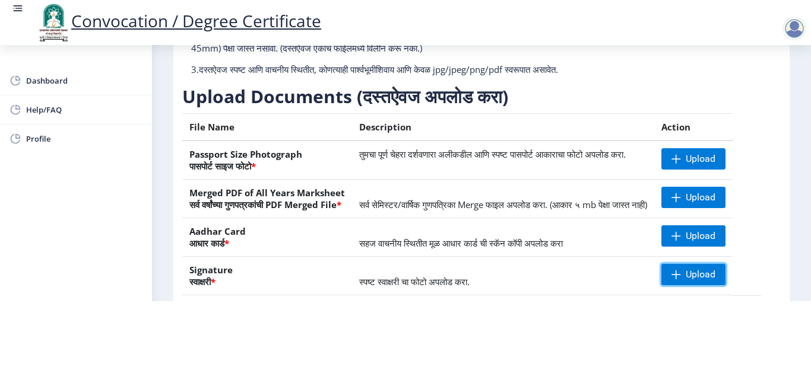
scroll to position [0, 0]
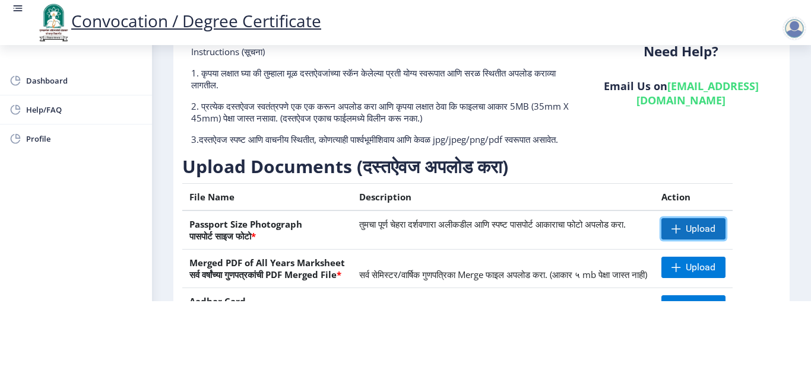
click at [713, 218] on span "Upload" at bounding box center [693, 228] width 64 height 21
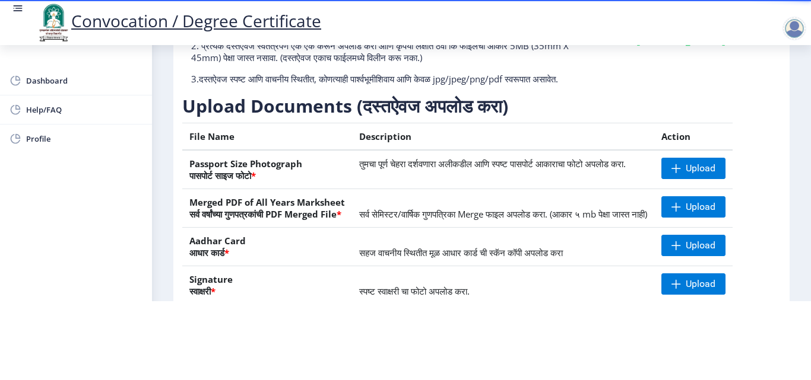
scroll to position [219, 0]
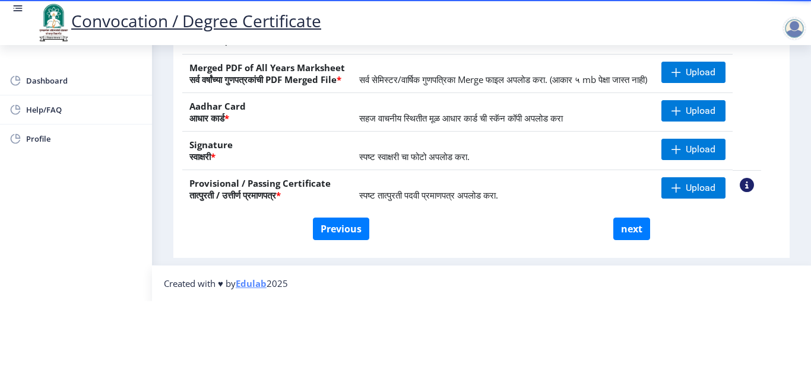
click at [754, 178] on nb-action at bounding box center [747, 185] width 14 height 14
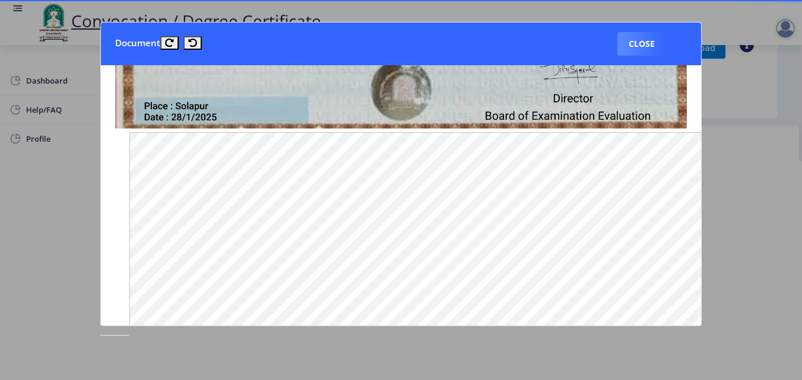
scroll to position [585, 0]
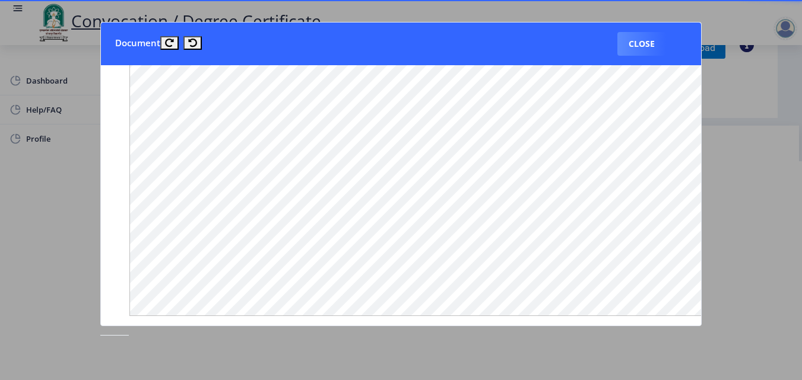
click at [637, 40] on button "Close" at bounding box center [641, 44] width 49 height 24
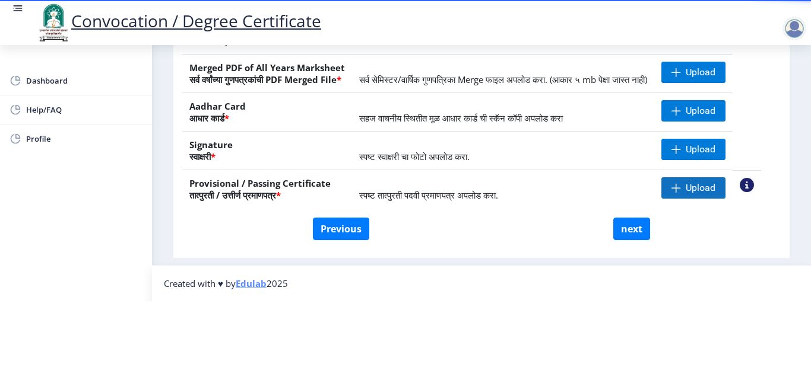
scroll to position [219, 0]
click at [702, 144] on span "Upload" at bounding box center [701, 150] width 30 height 12
click at [689, 139] on nb-action at bounding box center [678, 149] width 34 height 21
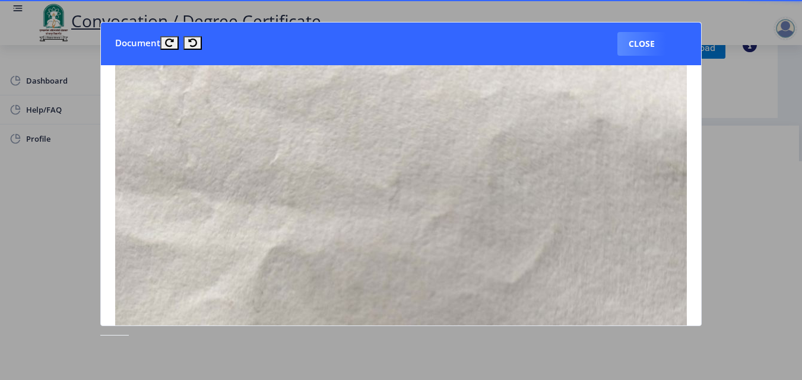
scroll to position [158, 0]
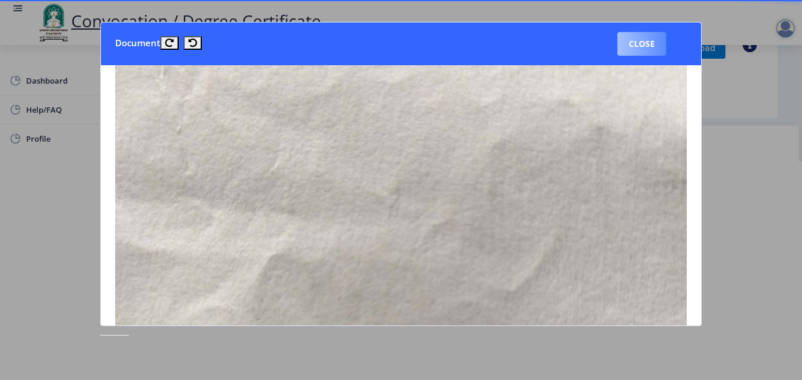
click at [637, 40] on button "Close" at bounding box center [641, 44] width 49 height 24
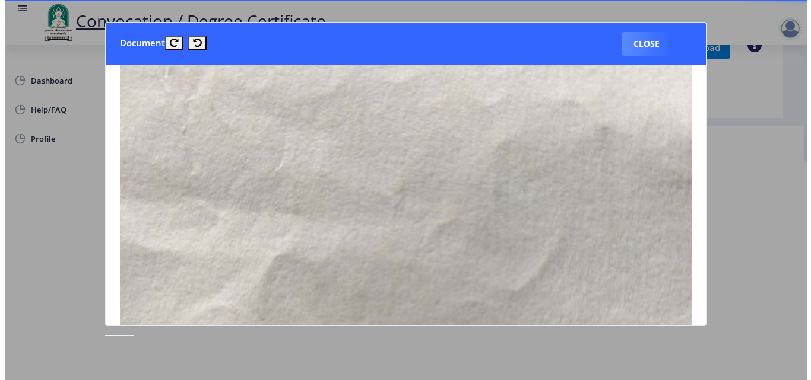
scroll to position [103, 0]
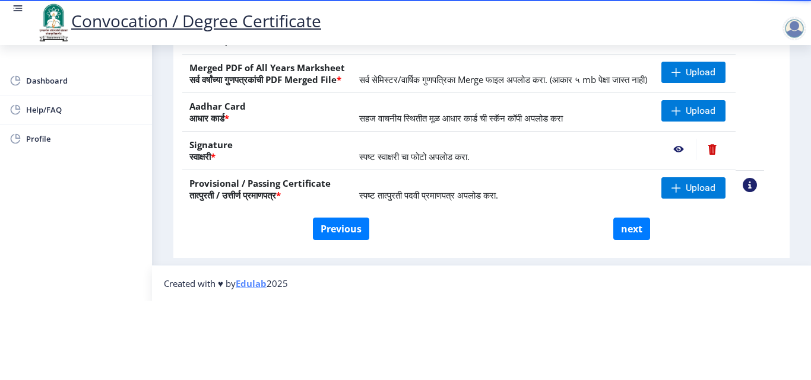
click at [727, 139] on nb-action at bounding box center [712, 149] width 33 height 21
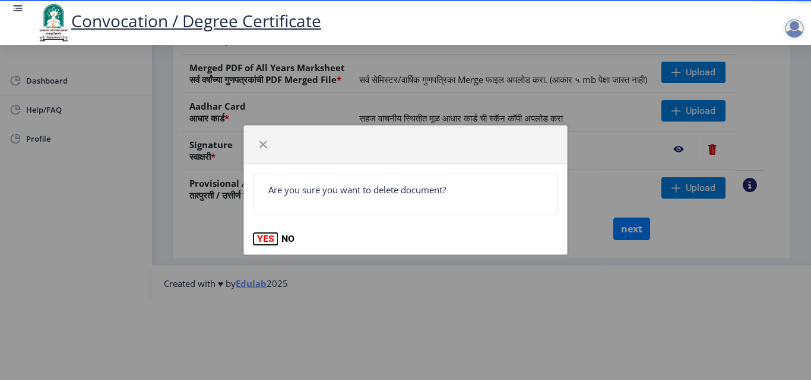
click at [269, 239] on button "YES" at bounding box center [265, 239] width 24 height 12
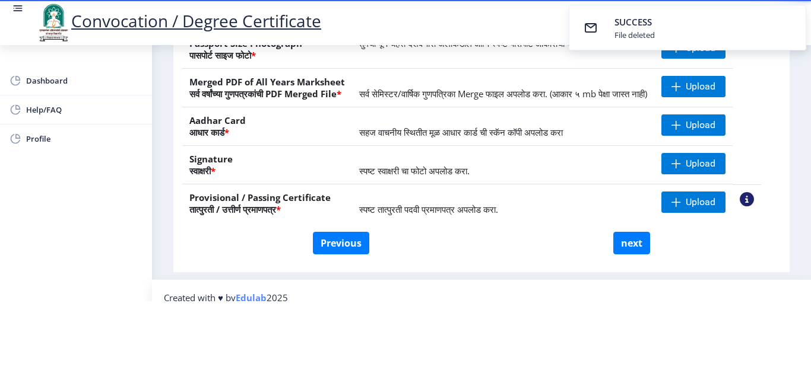
scroll to position [219, 0]
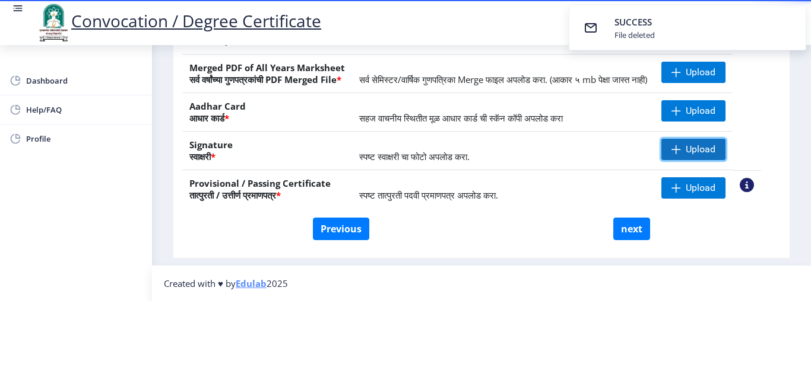
click at [706, 144] on span "Upload" at bounding box center [701, 150] width 30 height 12
click at [754, 178] on nb-action at bounding box center [747, 185] width 14 height 14
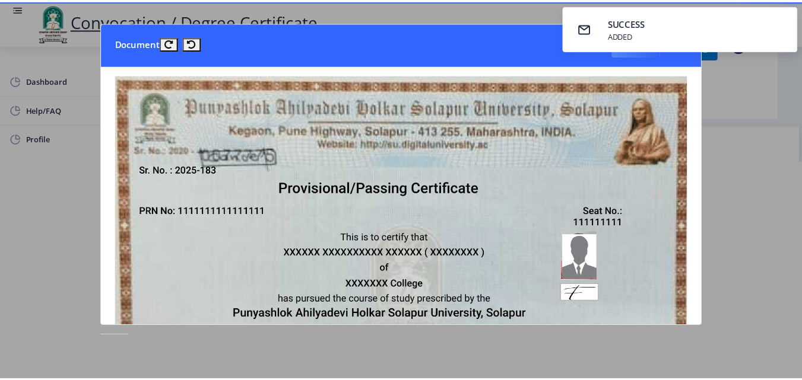
scroll to position [0, 0]
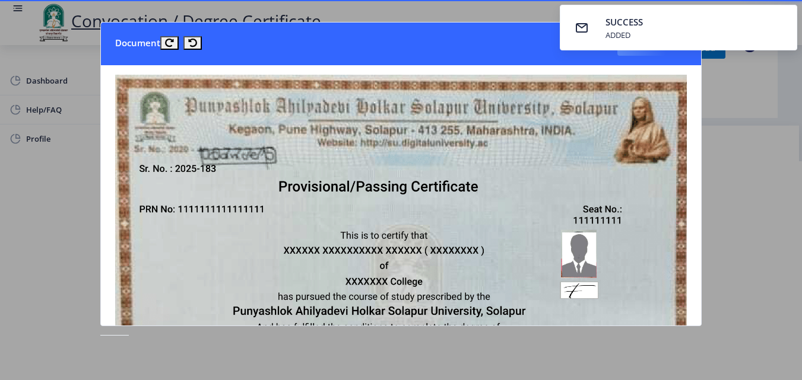
drag, startPoint x: 708, startPoint y: 152, endPoint x: 679, endPoint y: 97, distance: 61.6
click at [707, 149] on div at bounding box center [401, 190] width 802 height 380
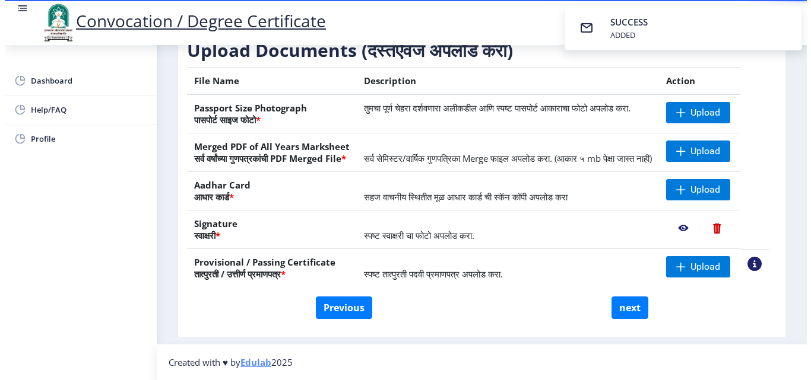
scroll to position [103, 0]
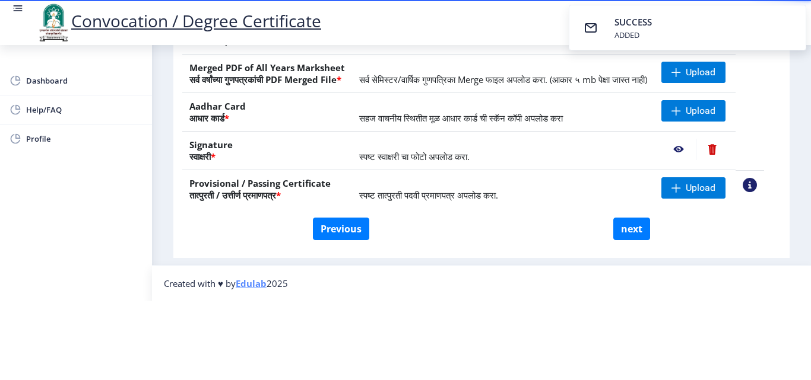
click at [691, 139] on nb-action at bounding box center [678, 149] width 34 height 21
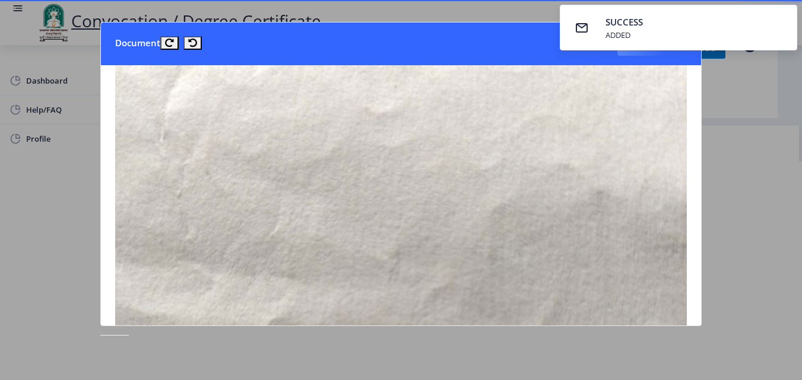
scroll to position [0, 0]
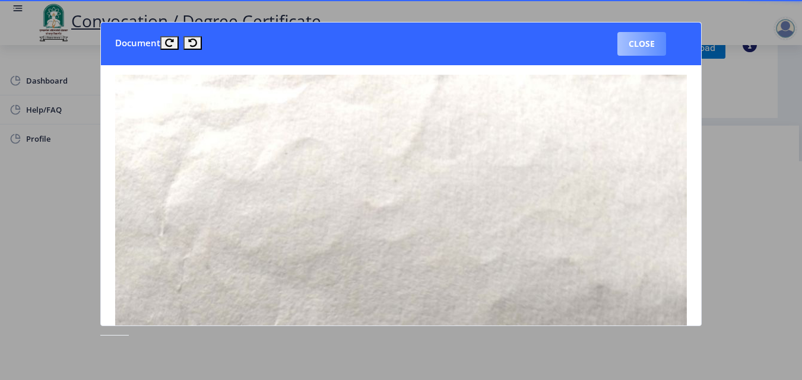
click at [636, 43] on button "Close" at bounding box center [641, 44] width 49 height 24
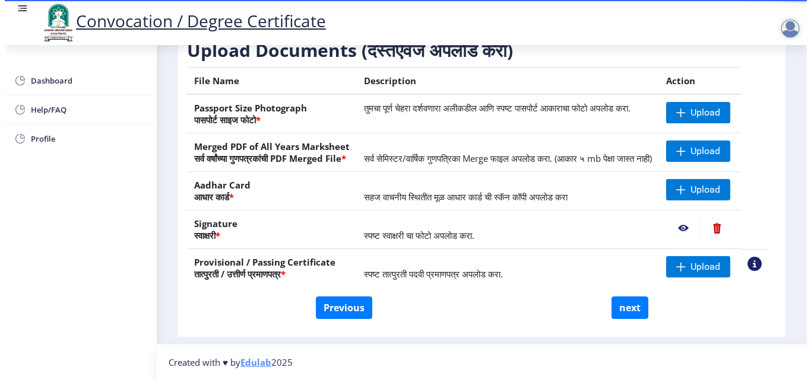
scroll to position [103, 0]
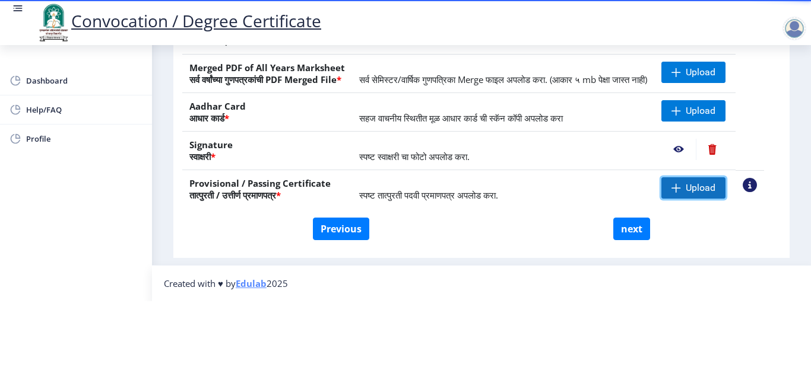
click at [702, 182] on span "Upload" at bounding box center [701, 188] width 30 height 12
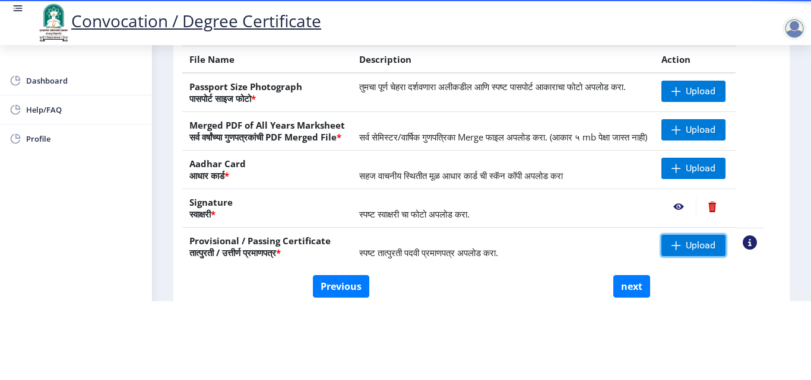
scroll to position [158, 0]
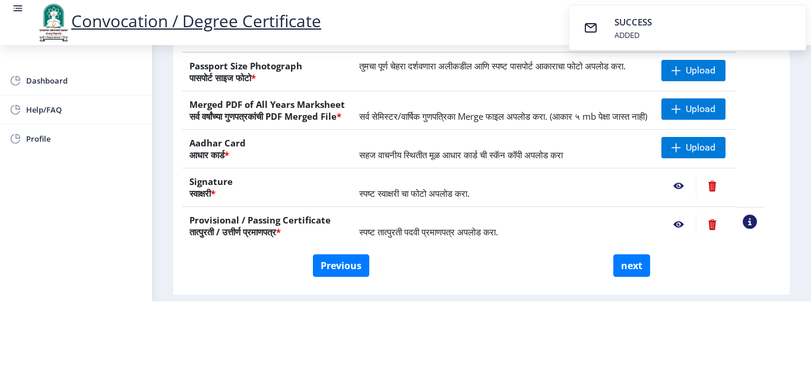
click at [689, 222] on nb-action at bounding box center [678, 224] width 34 height 21
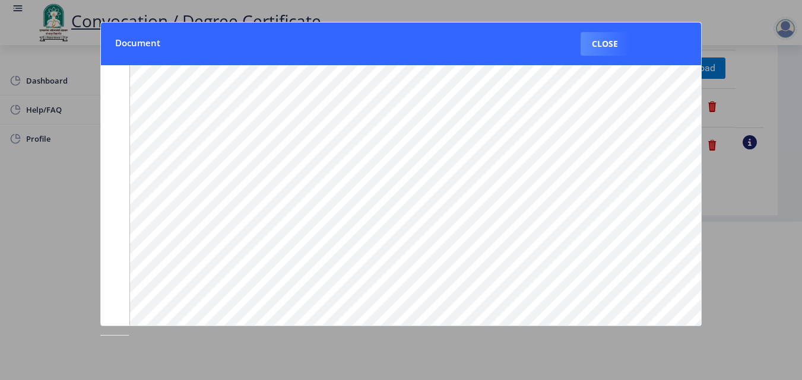
scroll to position [0, 0]
click at [613, 41] on button "Close" at bounding box center [605, 44] width 49 height 24
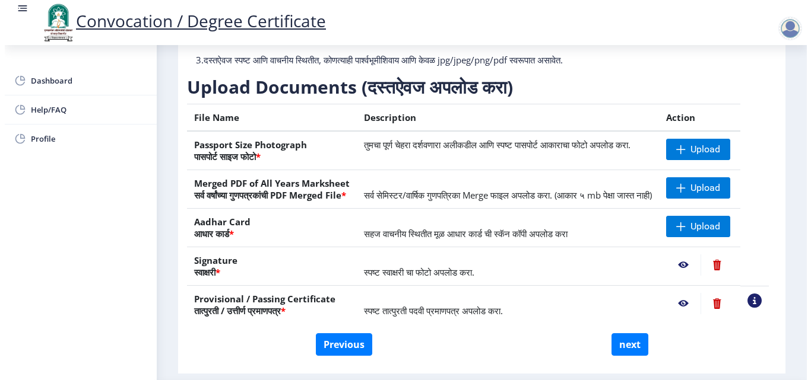
scroll to position [103, 0]
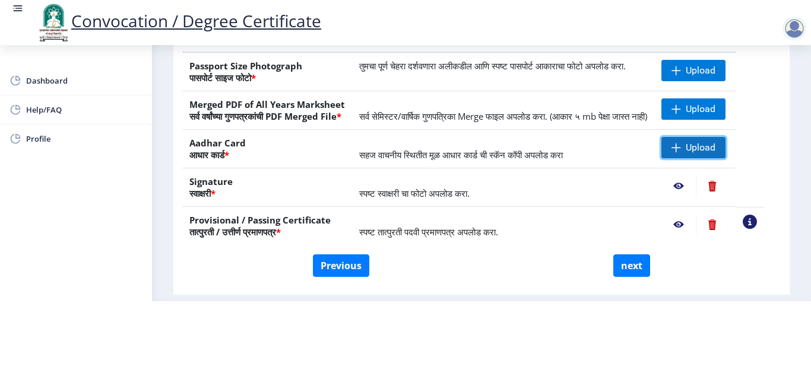
click at [715, 145] on span "Upload" at bounding box center [701, 148] width 30 height 12
click at [689, 148] on nb-action at bounding box center [678, 147] width 34 height 21
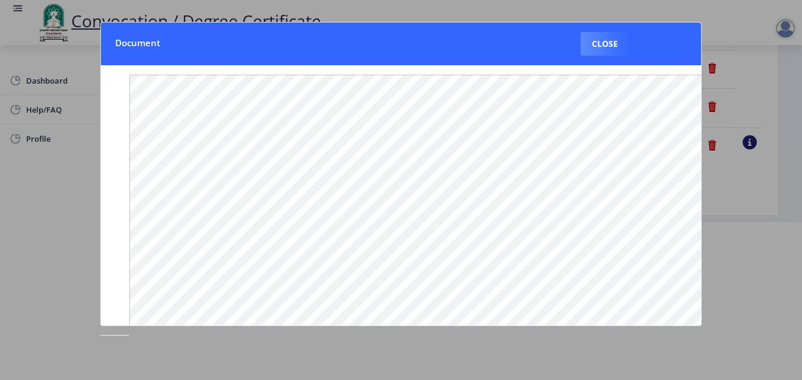
scroll to position [179, 0]
click at [610, 34] on button "Close" at bounding box center [605, 44] width 49 height 24
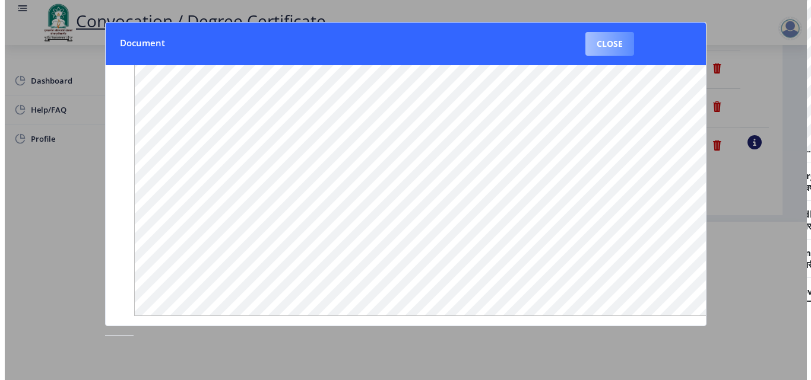
scroll to position [103, 0]
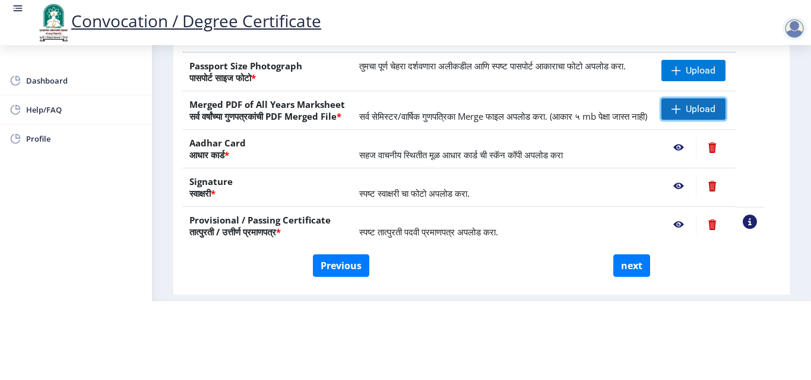
click at [677, 99] on span "Upload" at bounding box center [693, 109] width 64 height 21
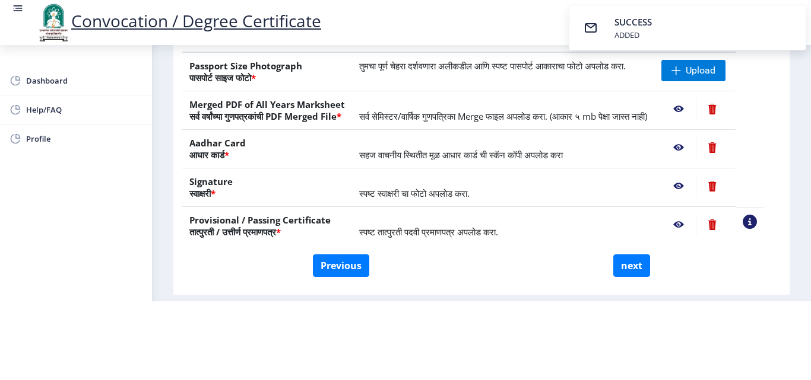
click at [689, 99] on nb-action at bounding box center [678, 109] width 34 height 21
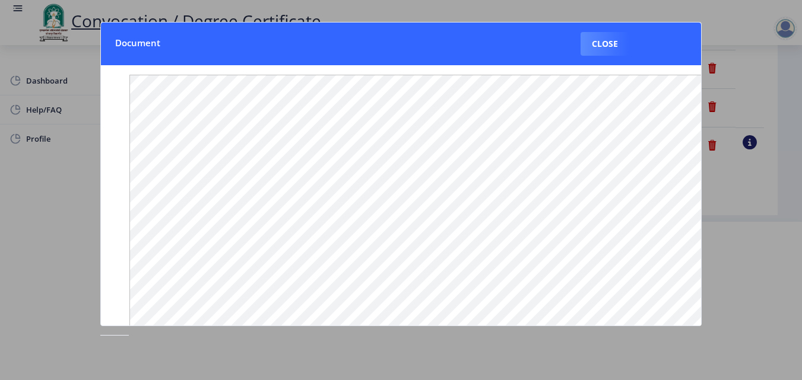
scroll to position [179, 0]
click at [603, 42] on button "Close" at bounding box center [605, 44] width 49 height 24
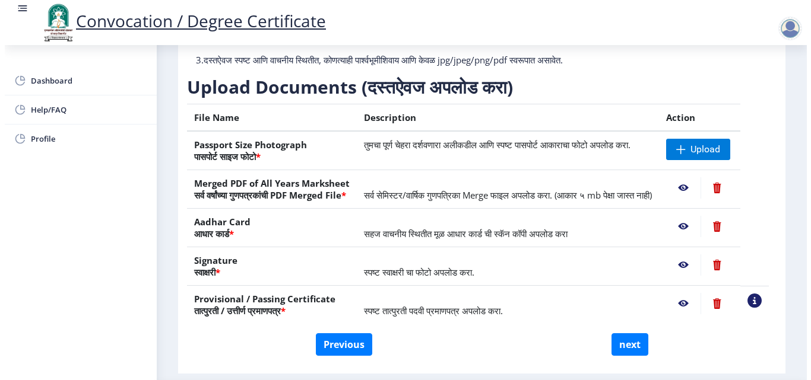
scroll to position [103, 0]
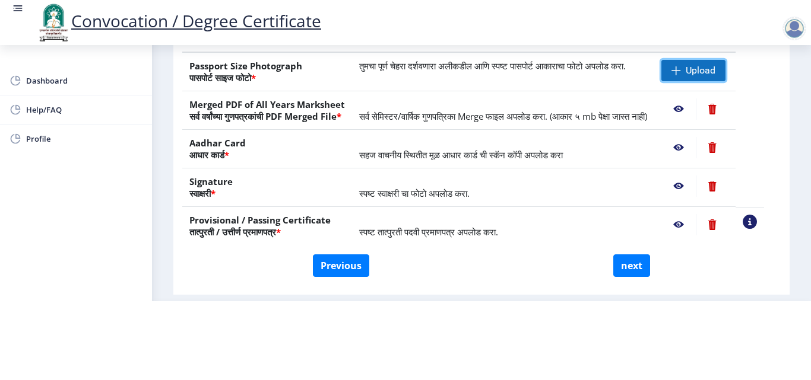
click at [681, 66] on span at bounding box center [675, 70] width 9 height 9
click at [708, 65] on span "Upload" at bounding box center [701, 71] width 30 height 12
click at [696, 60] on span "Upload" at bounding box center [693, 70] width 64 height 21
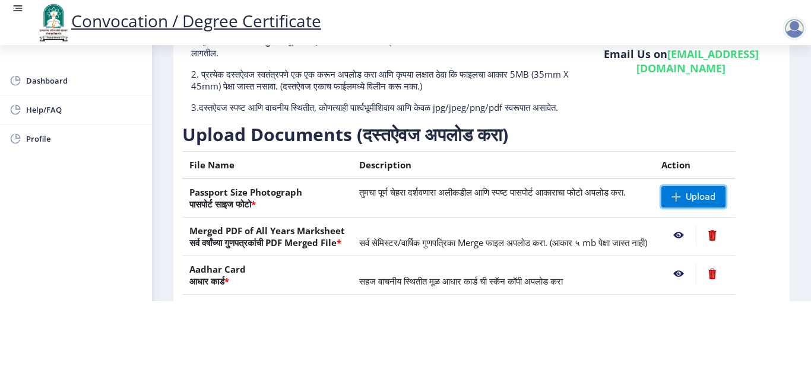
scroll to position [0, 0]
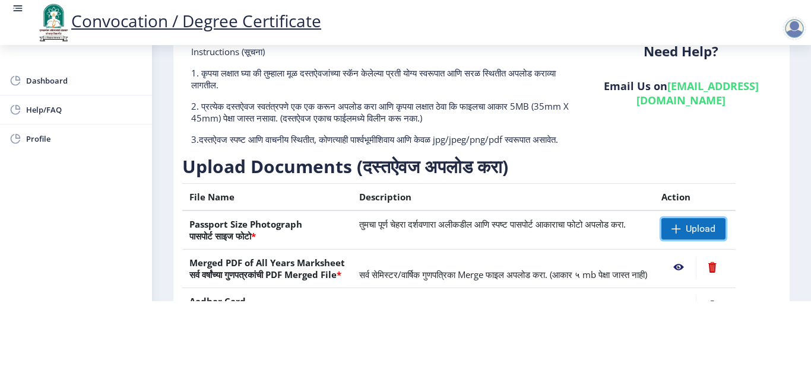
click at [714, 223] on span "Upload" at bounding box center [701, 229] width 30 height 12
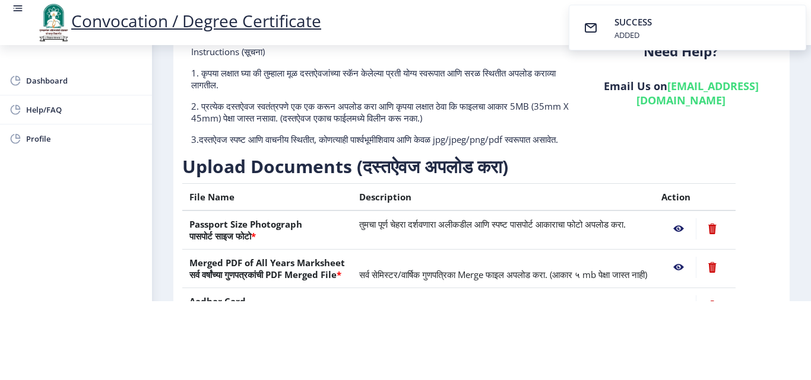
click at [690, 218] on nb-action at bounding box center [678, 228] width 34 height 21
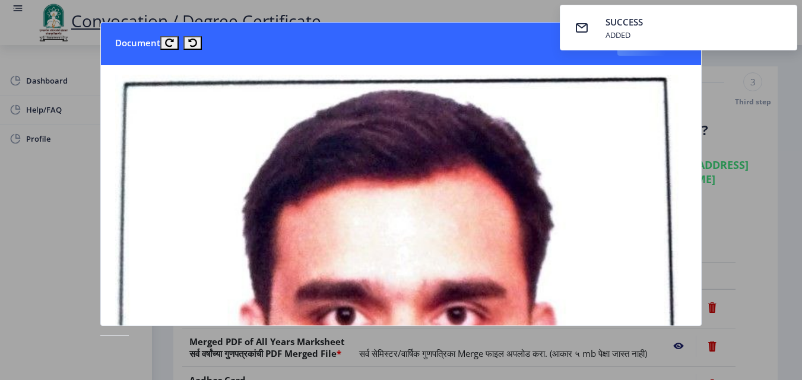
click at [53, 237] on div at bounding box center [401, 190] width 802 height 380
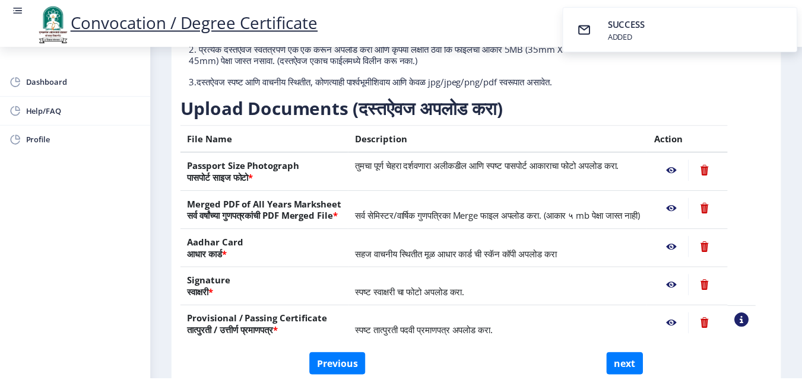
scroll to position [158, 0]
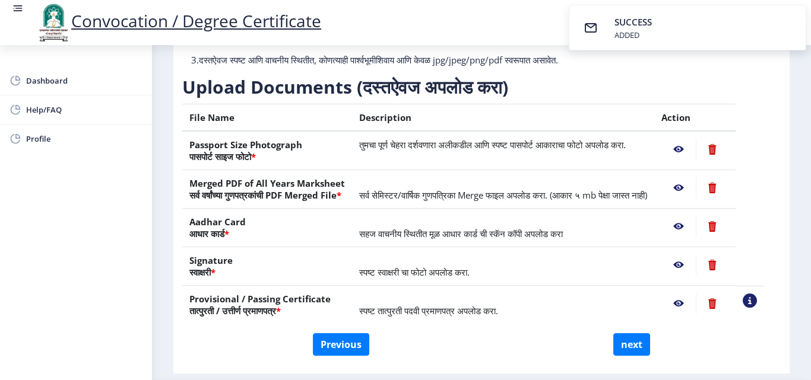
click at [691, 156] on nb-action at bounding box center [678, 149] width 34 height 21
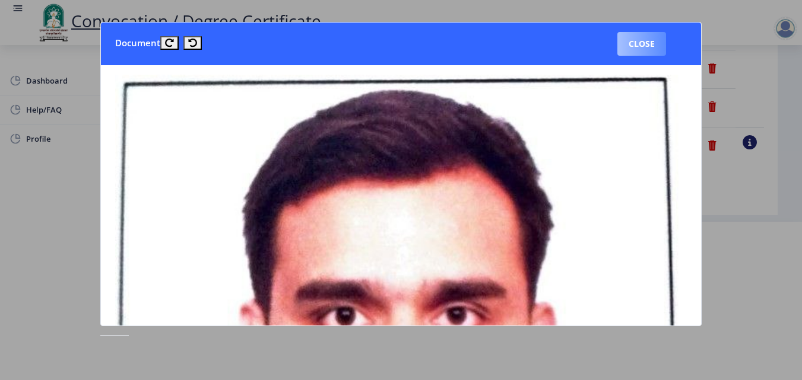
click at [650, 33] on nb-card-header "Document Close" at bounding box center [401, 44] width 600 height 43
click at [651, 44] on button "Close" at bounding box center [641, 44] width 49 height 24
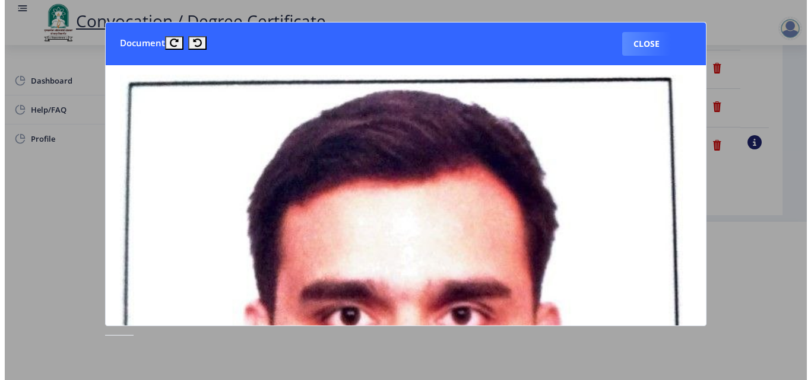
scroll to position [103, 0]
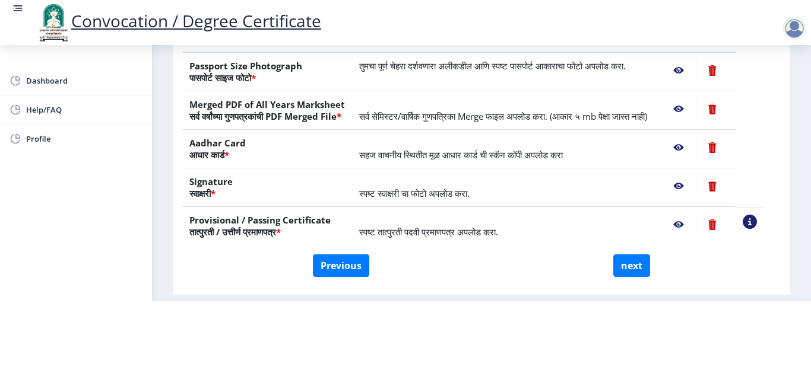
click at [690, 99] on nb-action at bounding box center [678, 109] width 34 height 21
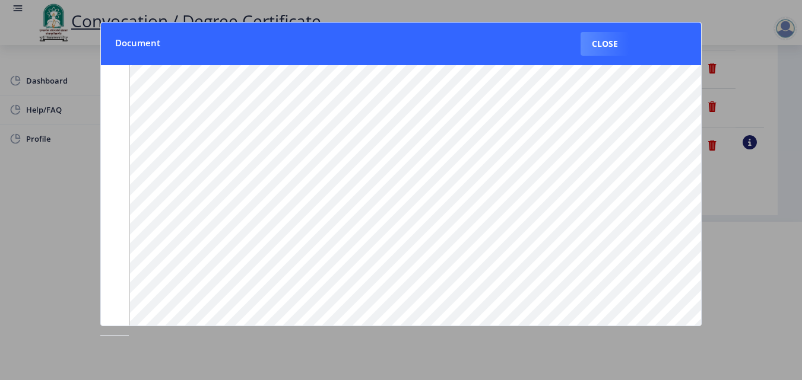
scroll to position [179, 0]
drag, startPoint x: 615, startPoint y: 42, endPoint x: 633, endPoint y: 77, distance: 39.6
click at [616, 42] on button "Close" at bounding box center [605, 44] width 49 height 24
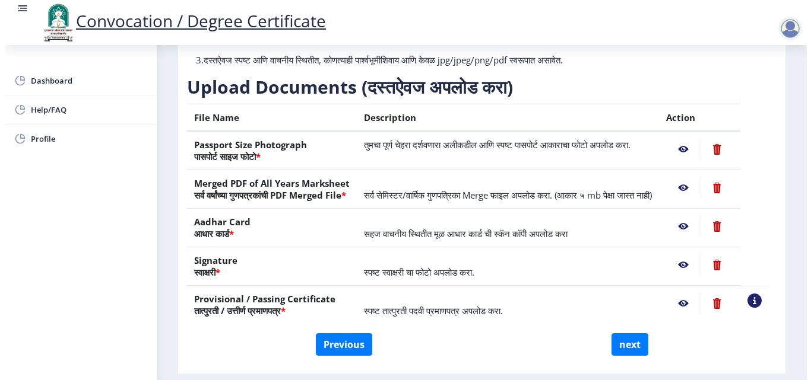
scroll to position [103, 0]
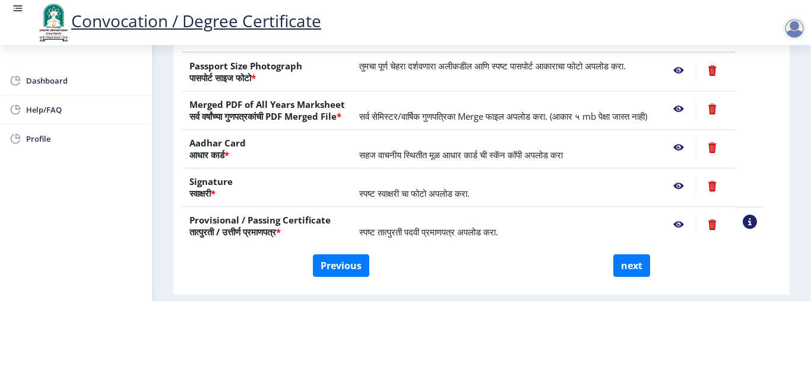
click at [691, 147] on nb-action at bounding box center [678, 147] width 34 height 21
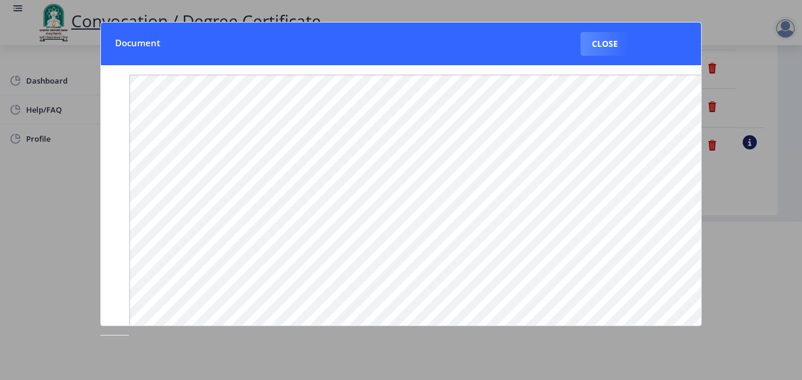
scroll to position [179, 0]
click at [611, 44] on button "Close" at bounding box center [605, 44] width 49 height 24
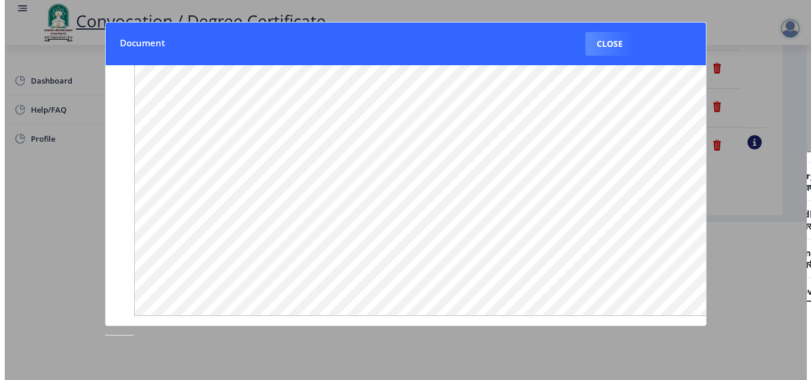
scroll to position [103, 0]
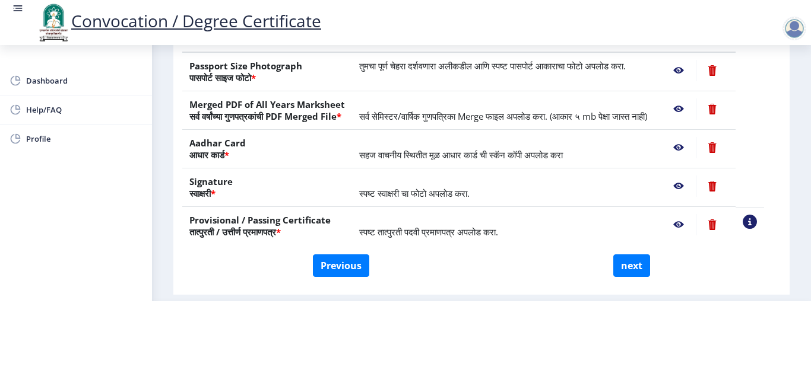
click at [684, 179] on nb-action at bounding box center [678, 186] width 34 height 21
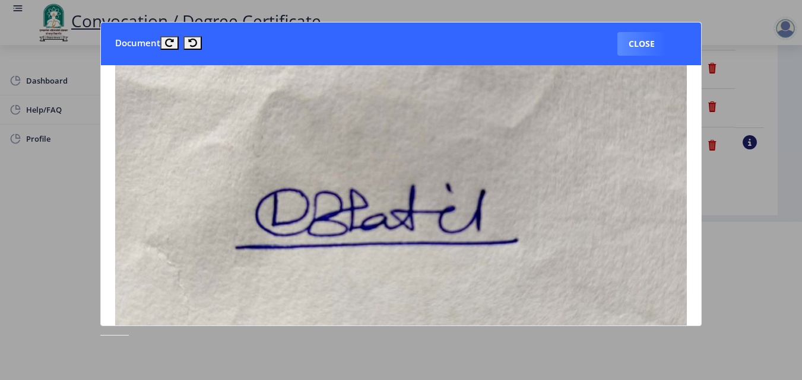
scroll to position [316, 0]
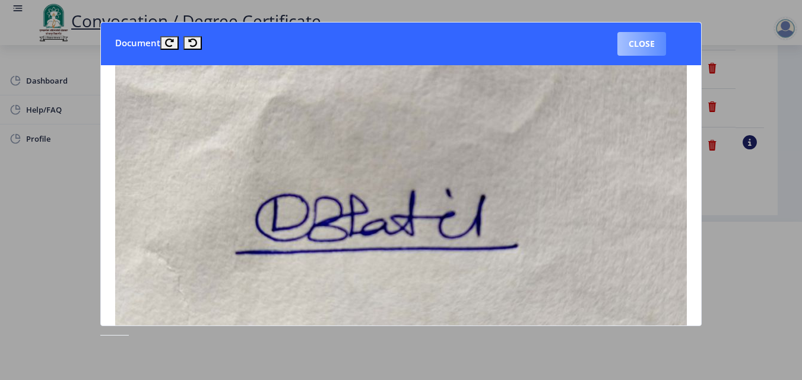
click at [643, 48] on button "Close" at bounding box center [641, 44] width 49 height 24
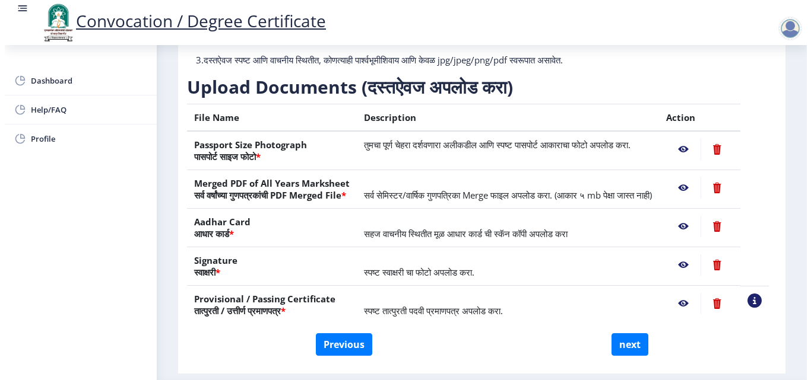
scroll to position [103, 0]
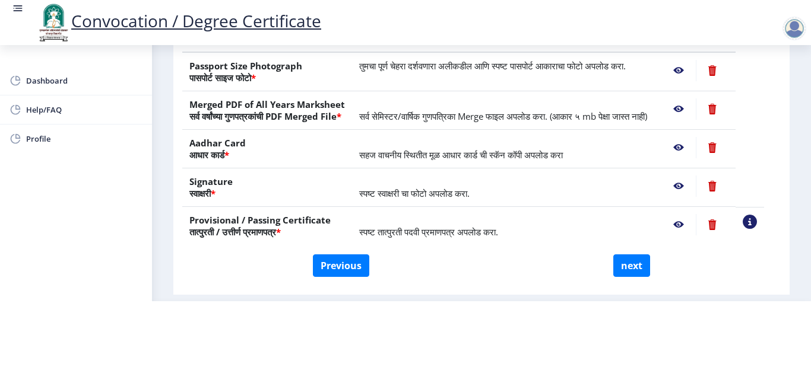
click at [695, 222] on nb-action at bounding box center [678, 224] width 34 height 21
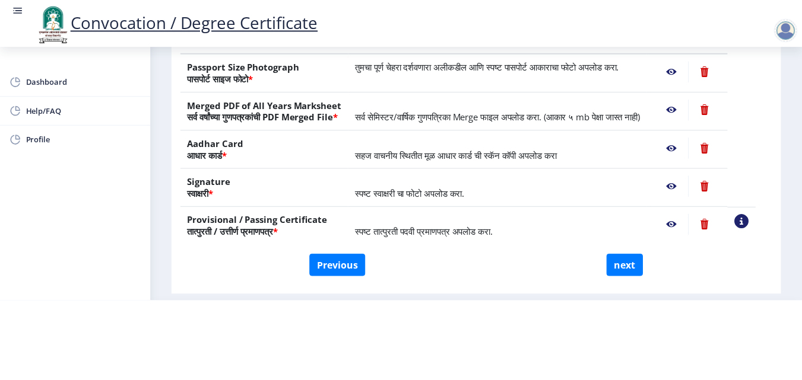
scroll to position [0, 0]
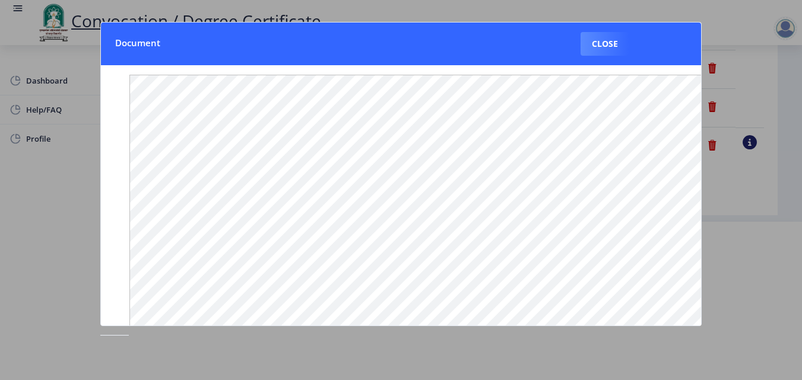
click at [616, 46] on button "Close" at bounding box center [605, 44] width 49 height 24
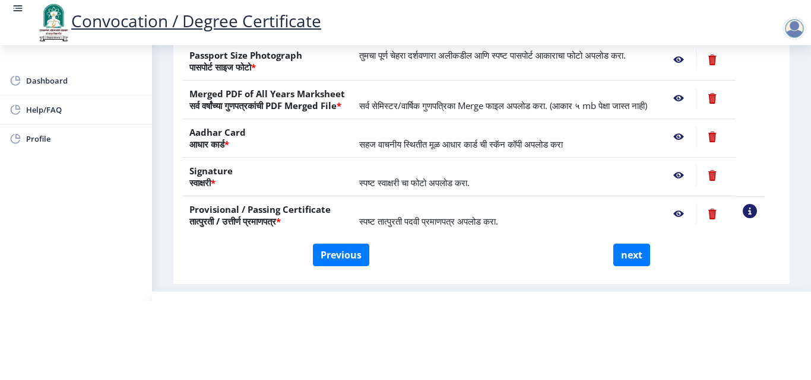
scroll to position [219, 0]
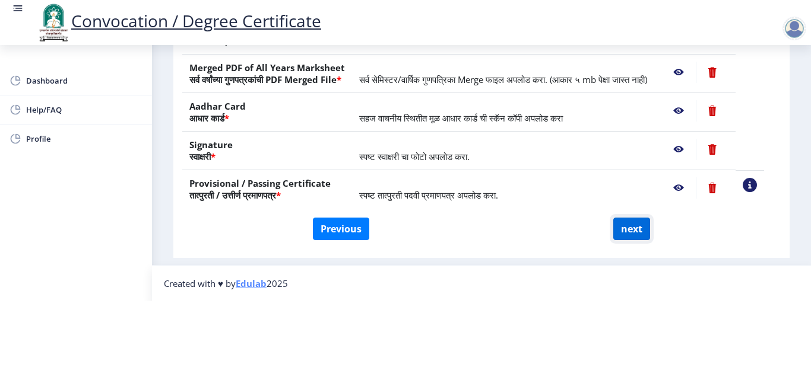
click at [633, 218] on button "next" at bounding box center [631, 229] width 37 height 23
select select
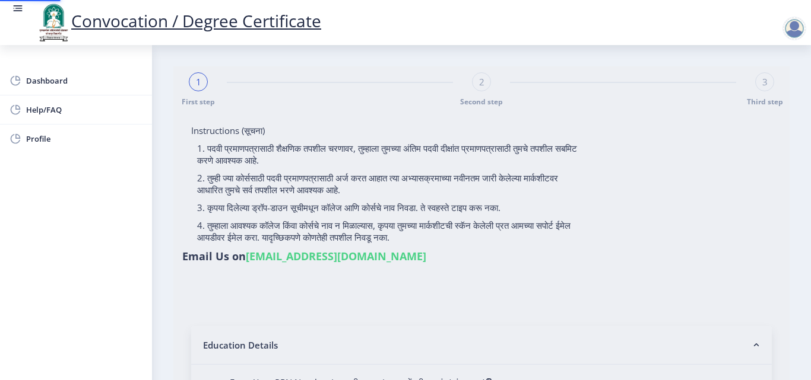
scroll to position [0, 0]
type input "[PERSON_NAME]"
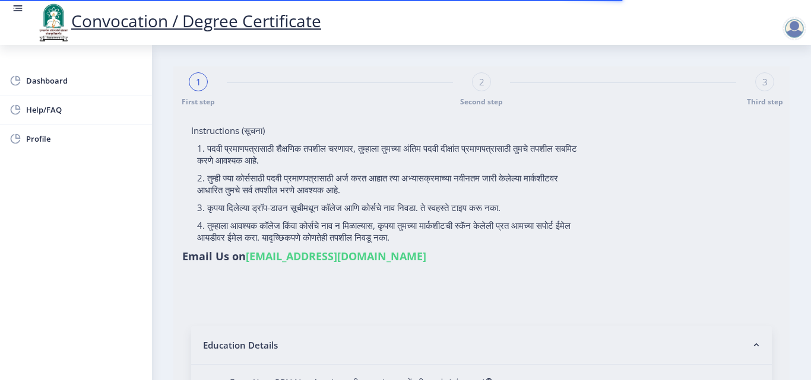
select select
type input "[PERSON_NAME]"
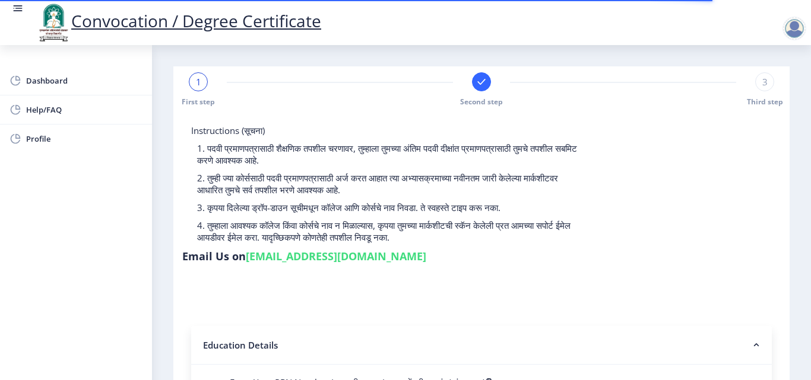
type input "2012032500032676"
select select "Regular"
select select "2015"
select select "April"
select select "FIRST CLASS WITH DISTINCTION"
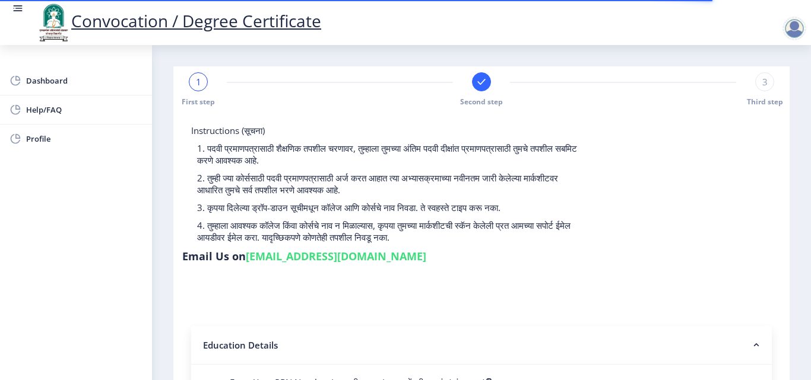
type input "113505"
select select
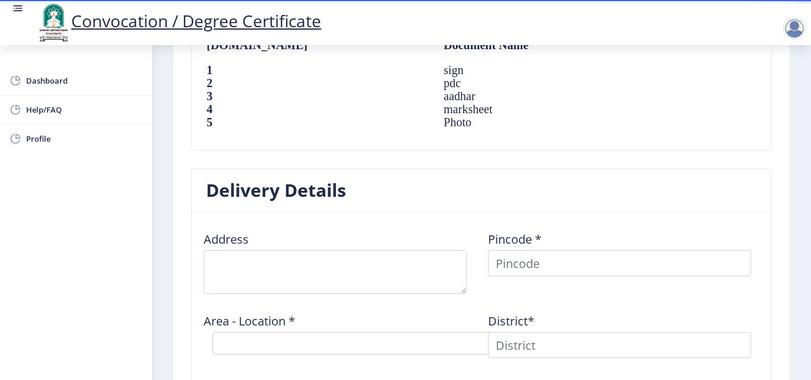
scroll to position [950, 0]
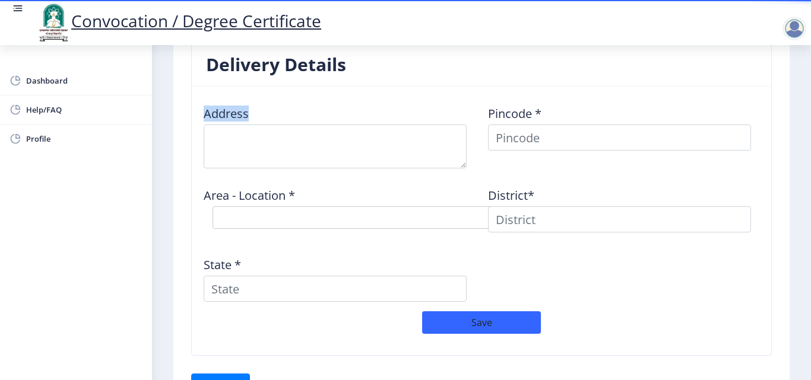
click at [341, 167] on div "Address Pincode * Area - Location * Select Area Location District* State *" at bounding box center [481, 203] width 569 height 215
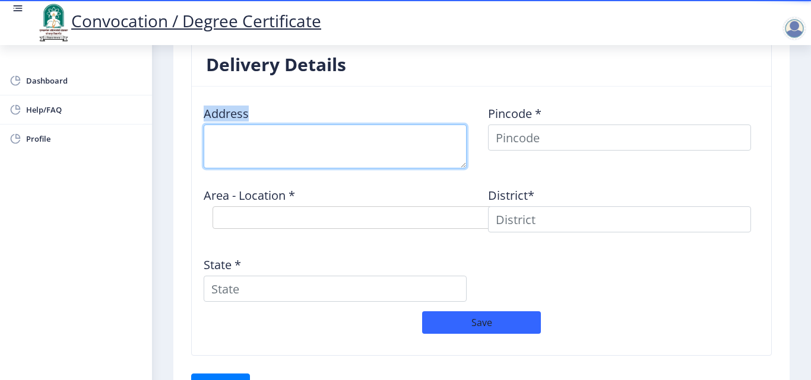
click at [330, 151] on textarea at bounding box center [335, 147] width 263 height 44
click at [329, 154] on textarea at bounding box center [335, 147] width 263 height 44
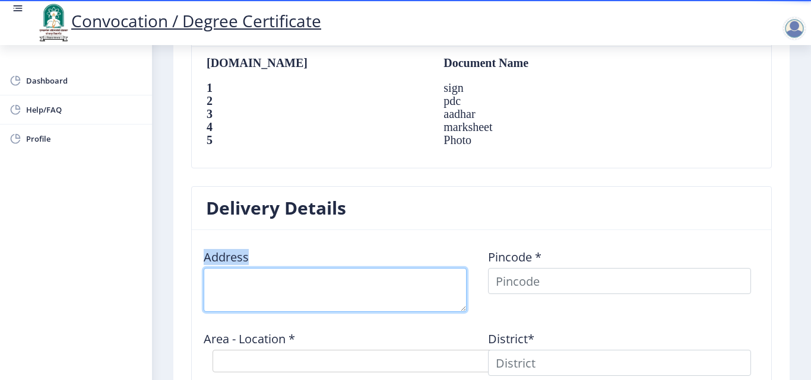
scroll to position [791, 0]
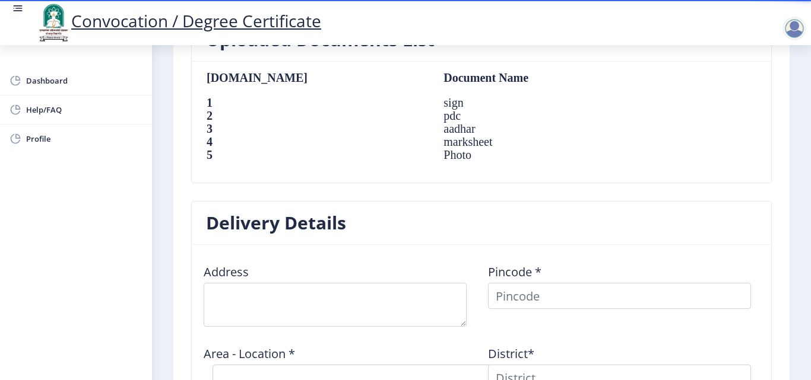
click at [380, 224] on nb-card-header "Delivery Details" at bounding box center [481, 223] width 579 height 43
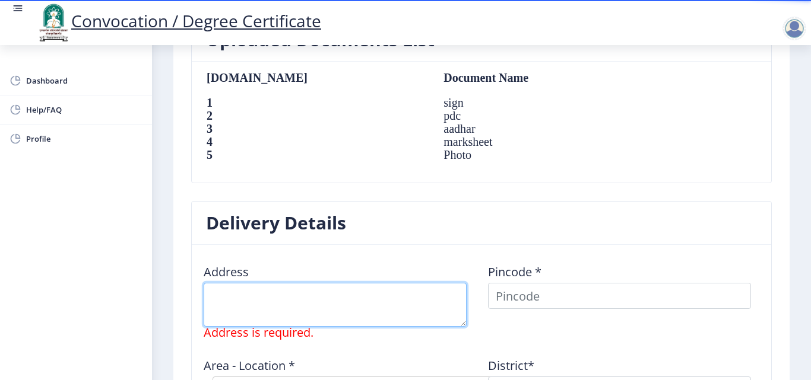
click at [259, 288] on textarea at bounding box center [335, 305] width 263 height 44
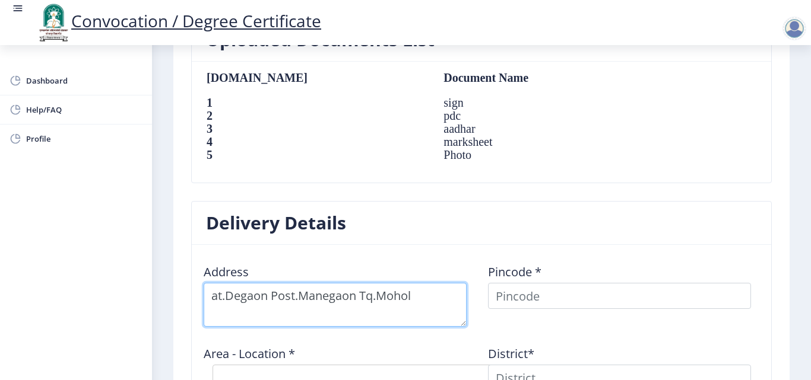
click at [375, 295] on textarea at bounding box center [335, 305] width 263 height 44
click at [442, 306] on textarea at bounding box center [335, 305] width 263 height 44
click at [216, 296] on textarea at bounding box center [335, 305] width 263 height 44
type textarea "At.Degaon Post.Manegaon Tal.Mohol Dist.[GEOGRAPHIC_DATA]"
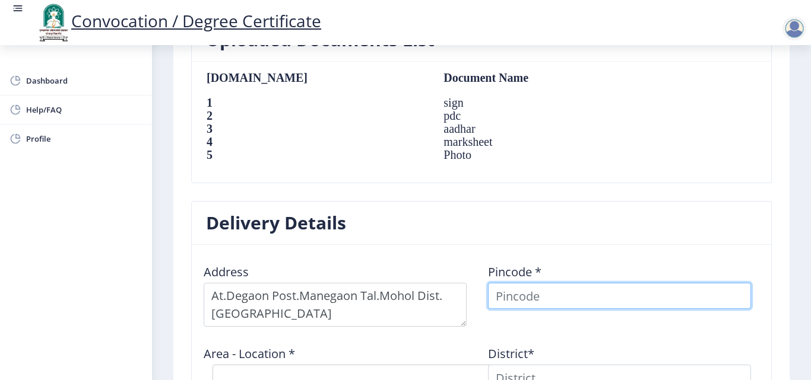
click at [533, 295] on input at bounding box center [619, 296] width 263 height 26
type input "413410"
select select
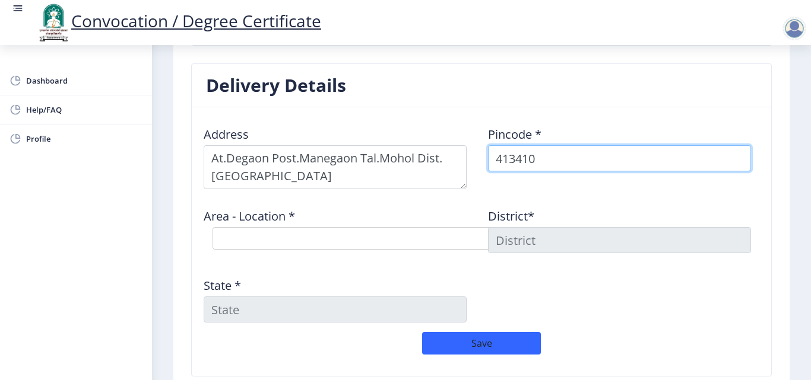
scroll to position [950, 0]
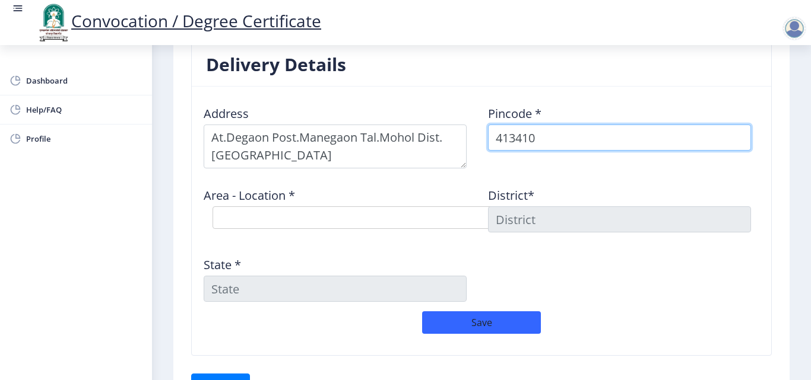
type input "413410"
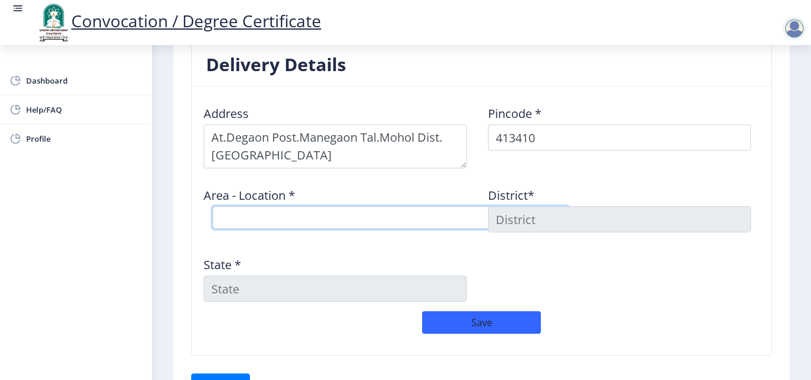
click at [269, 215] on select "Select Area Location [GEOGRAPHIC_DATA] ( [GEOGRAPHIC_DATA] ) B.O Khairao B.O Ma…" at bounding box center [390, 218] width 356 height 23
select select "1: Object"
click at [212, 207] on select "Select Area Location [GEOGRAPHIC_DATA] ( [GEOGRAPHIC_DATA] ) B.O Khairao B.O Ma…" at bounding box center [390, 218] width 356 height 23
type input "SOLAPUR"
type input "[GEOGRAPHIC_DATA]"
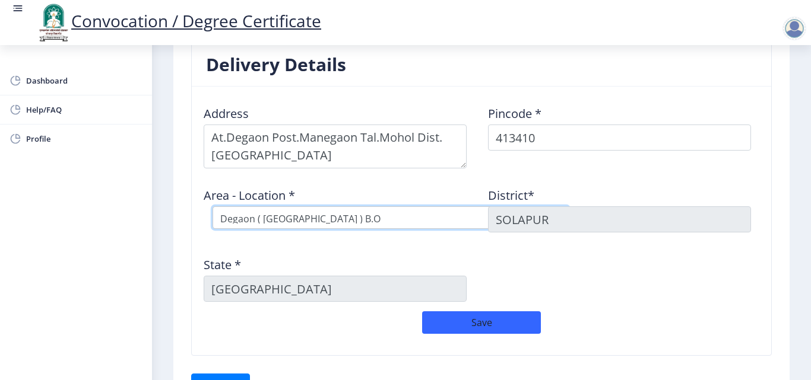
click at [262, 214] on select "Select Area Location [GEOGRAPHIC_DATA] ( [GEOGRAPHIC_DATA] ) B.O Khairao B.O Ma…" at bounding box center [390, 218] width 356 height 23
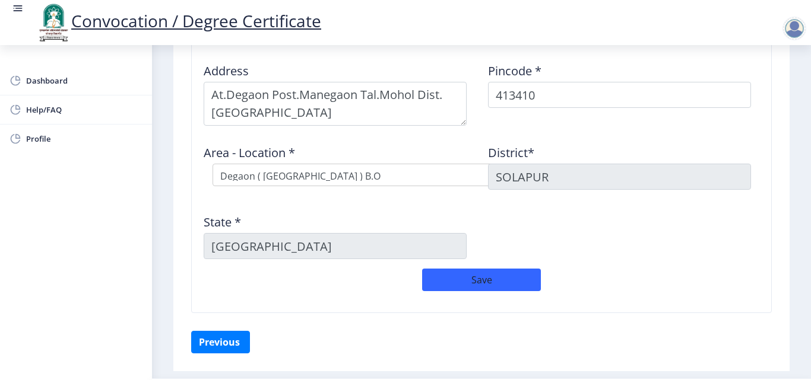
scroll to position [1027, 0]
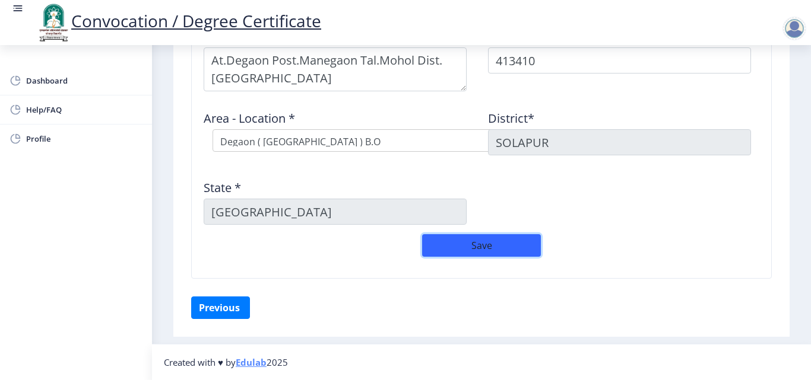
click at [496, 245] on button "Save" at bounding box center [481, 245] width 119 height 23
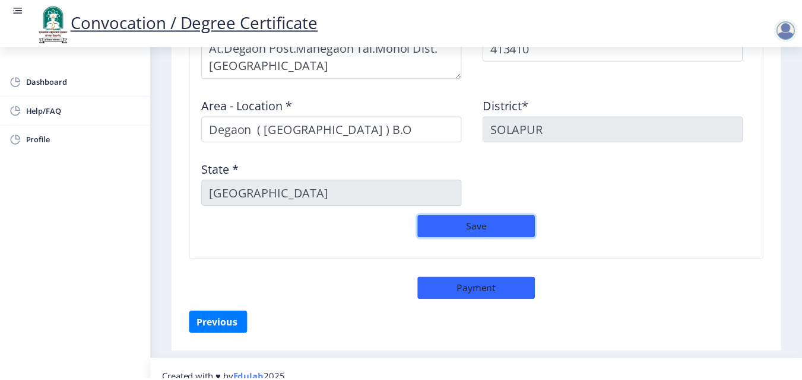
scroll to position [1056, 0]
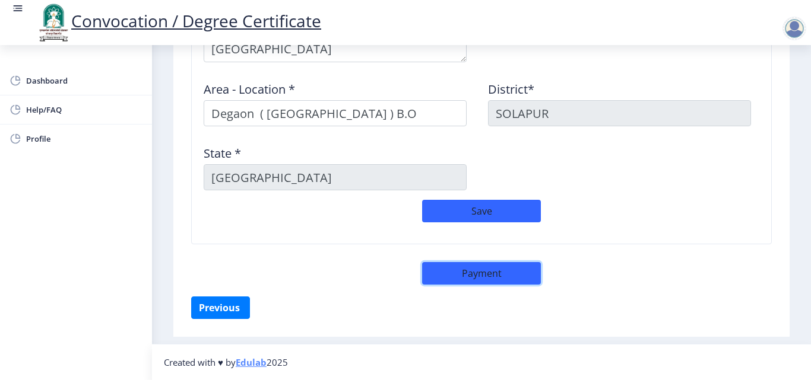
click at [472, 275] on button "Payment" at bounding box center [481, 273] width 119 height 23
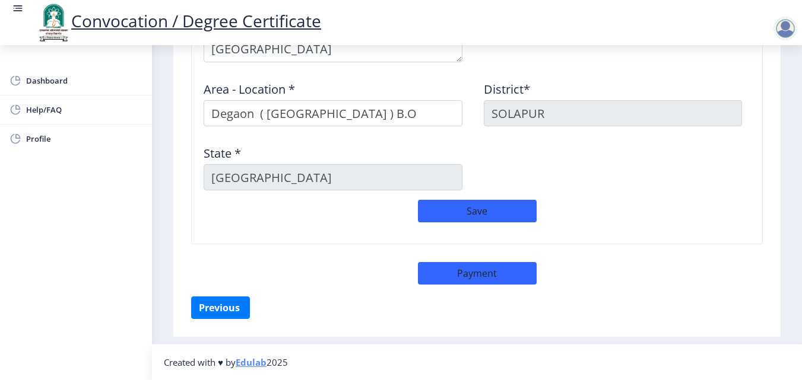
select select "sealed"
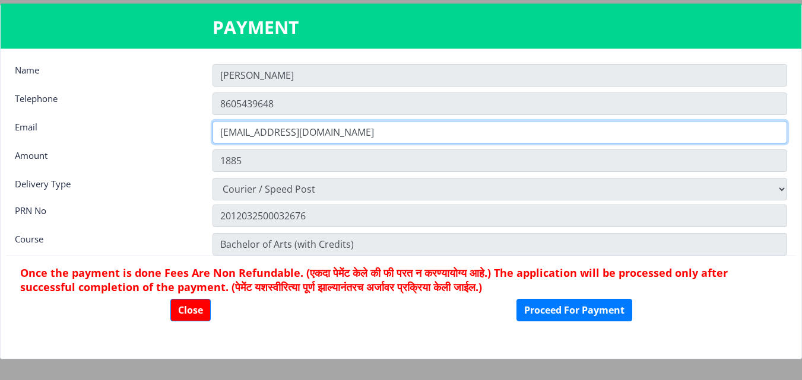
click at [556, 141] on input "[EMAIL_ADDRESS][DOMAIN_NAME]" at bounding box center [499, 132] width 575 height 23
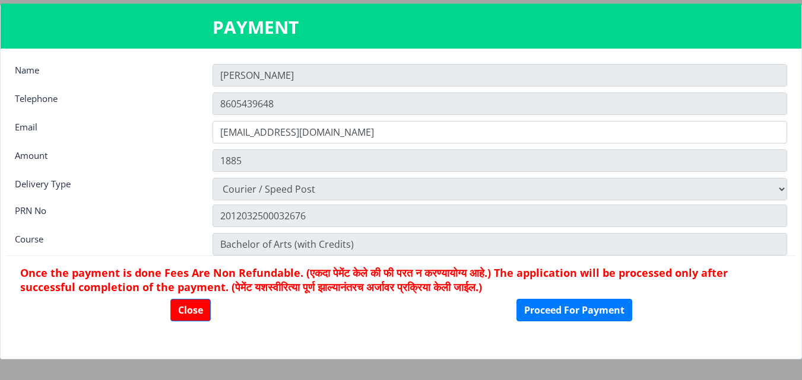
click at [176, 157] on div "Amount" at bounding box center [105, 160] width 198 height 20
click at [551, 306] on button "Proceed For Payment" at bounding box center [574, 310] width 116 height 23
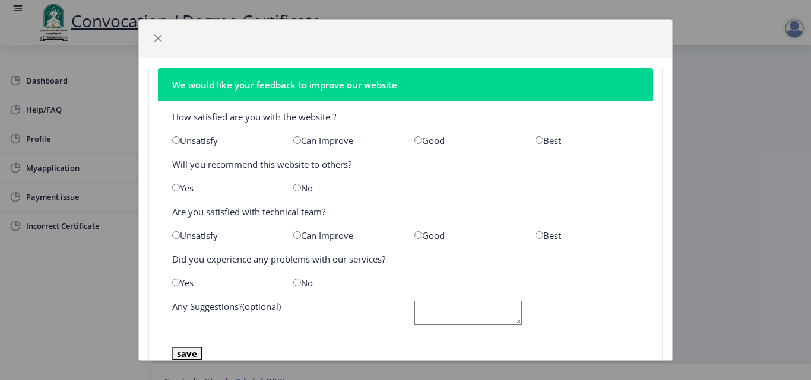
click at [417, 145] on div "Good" at bounding box center [465, 141] width 121 height 12
click at [429, 145] on div "Good" at bounding box center [465, 141] width 121 height 12
click at [414, 141] on input "radio" at bounding box center [418, 141] width 8 height 8
radio input "true"
click at [535, 237] on input "radio" at bounding box center [539, 235] width 8 height 8
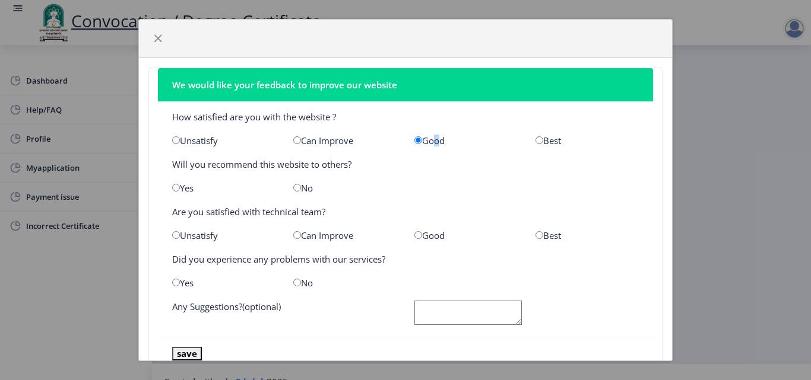
radio input "true"
click at [184, 189] on div "Yes" at bounding box center [223, 188] width 121 height 12
click at [177, 188] on input "radio" at bounding box center [176, 188] width 8 height 8
radio input "true"
click at [298, 285] on input "radio" at bounding box center [297, 283] width 8 height 8
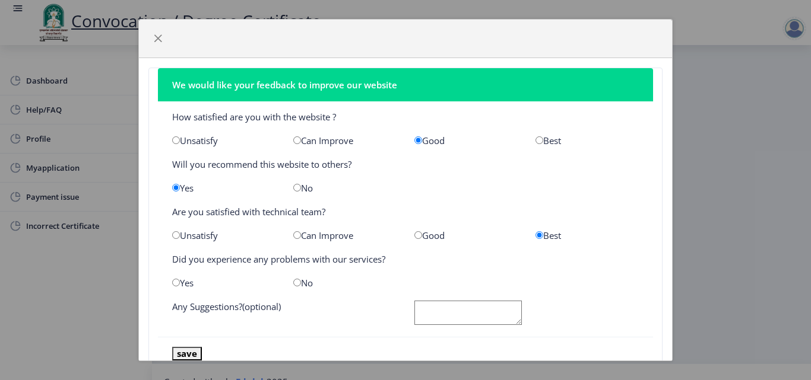
radio input "true"
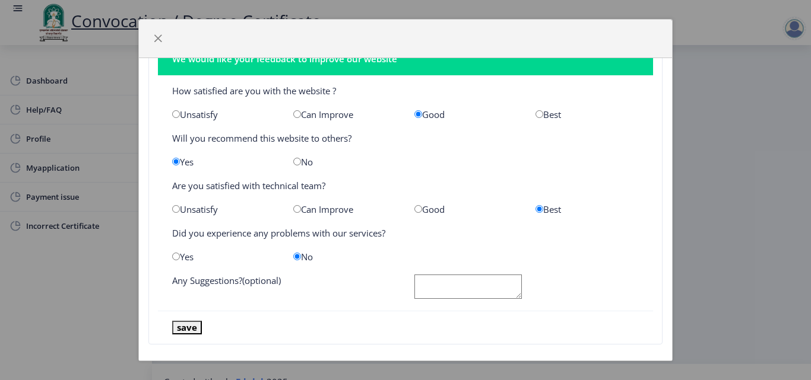
scroll to position [37, 0]
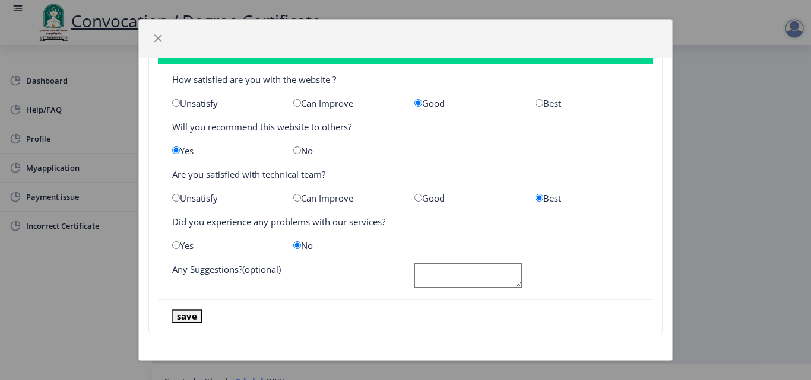
click at [452, 274] on textarea at bounding box center [467, 276] width 107 height 24
type textarea "no"
click at [186, 315] on button "save" at bounding box center [187, 317] width 30 height 14
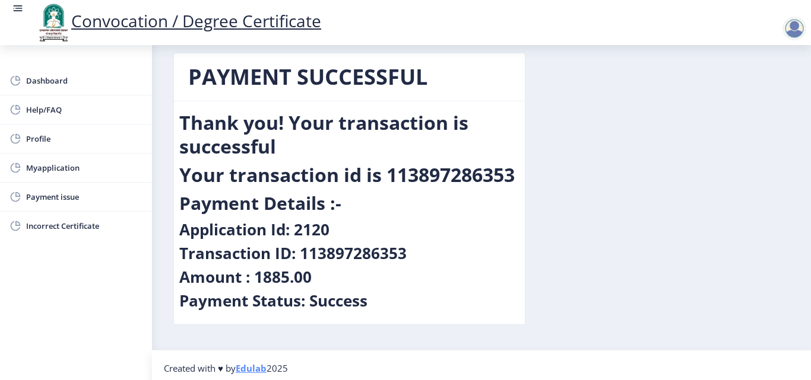
scroll to position [20, 0]
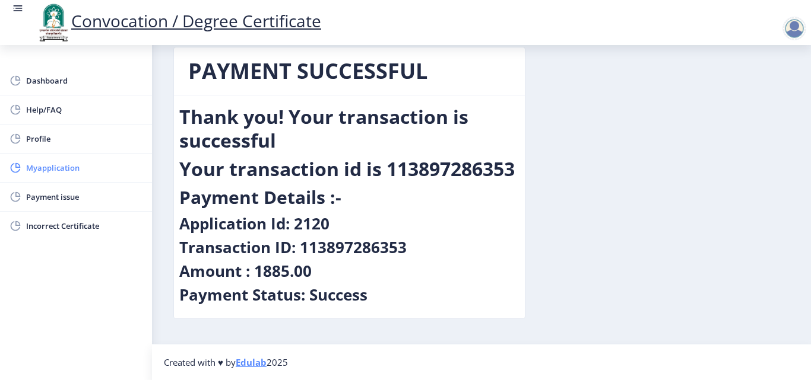
click at [76, 171] on span "Myapplication" at bounding box center [84, 168] width 116 height 14
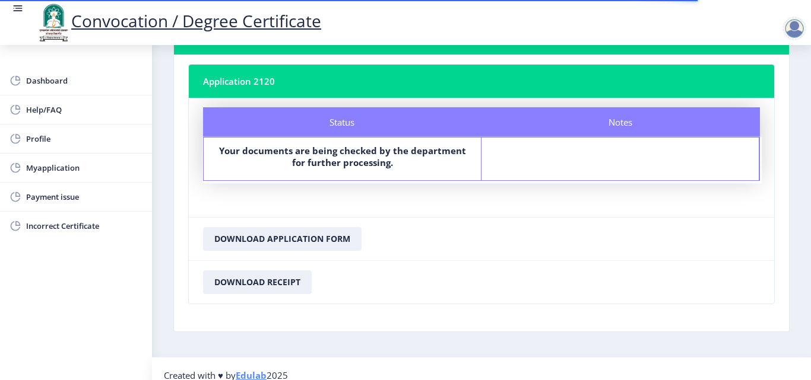
scroll to position [68, 0]
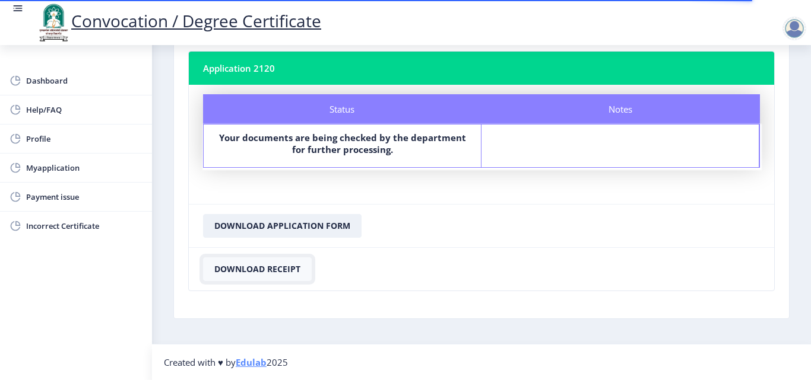
click at [270, 267] on button "Download Receipt" at bounding box center [257, 270] width 109 height 24
click at [265, 221] on button "Download Application Form" at bounding box center [282, 226] width 158 height 24
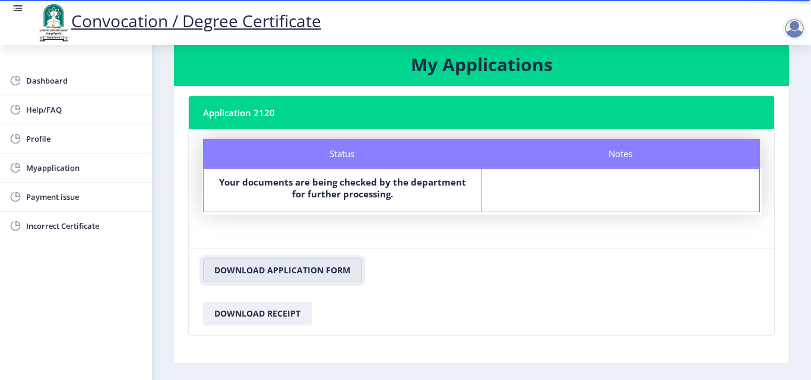
scroll to position [0, 0]
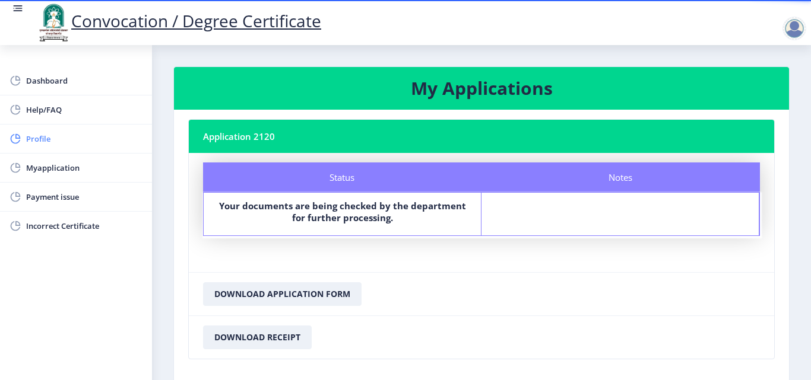
click at [45, 140] on span "Profile" at bounding box center [84, 139] width 116 height 14
select select
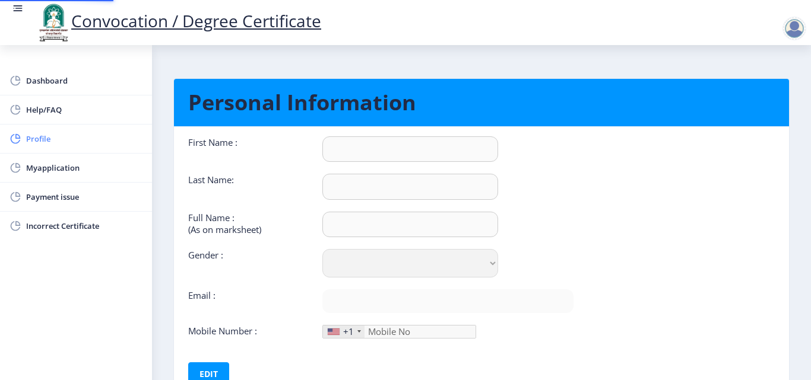
type input "[PERSON_NAME]"
type input "Patil"
type input "[PERSON_NAME]"
select select "[DEMOGRAPHIC_DATA]"
type input "[EMAIL_ADDRESS][DOMAIN_NAME]"
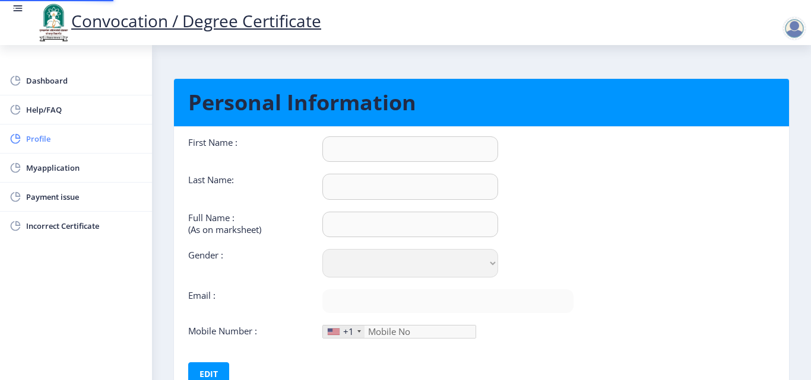
type input "8605439648"
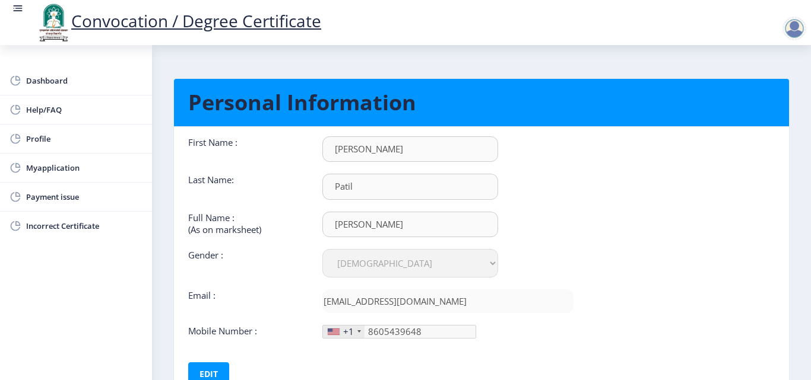
click at [21, 7] on g at bounding box center [18, 8] width 12 height 12
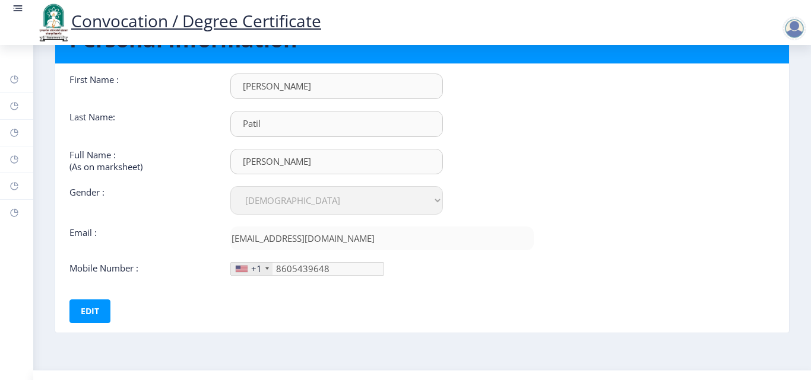
scroll to position [89, 0]
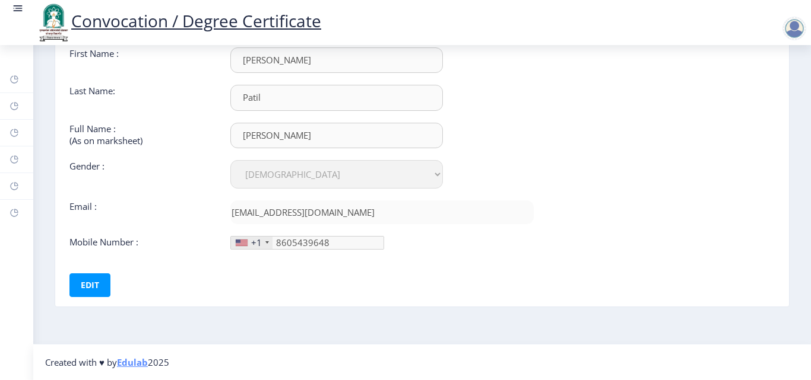
click at [798, 25] on div at bounding box center [794, 29] width 24 height 24
click at [767, 91] on span "Log out" at bounding box center [763, 92] width 76 height 14
